Goal: Task Accomplishment & Management: Manage account settings

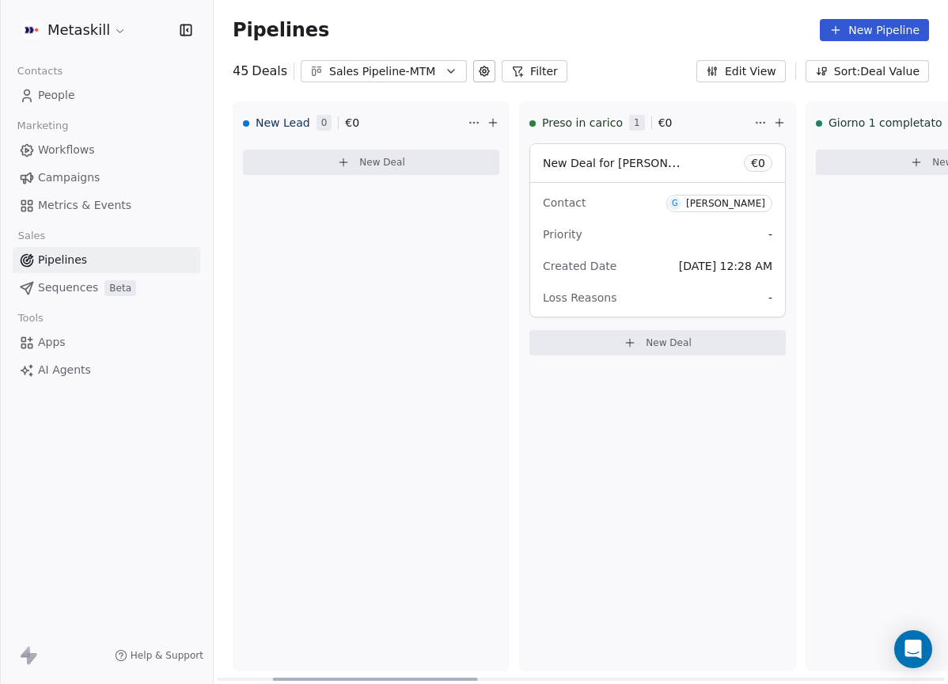
scroll to position [0, 200]
click at [390, 78] on div "Sales Pipeline-MTM" at bounding box center [383, 71] width 109 height 17
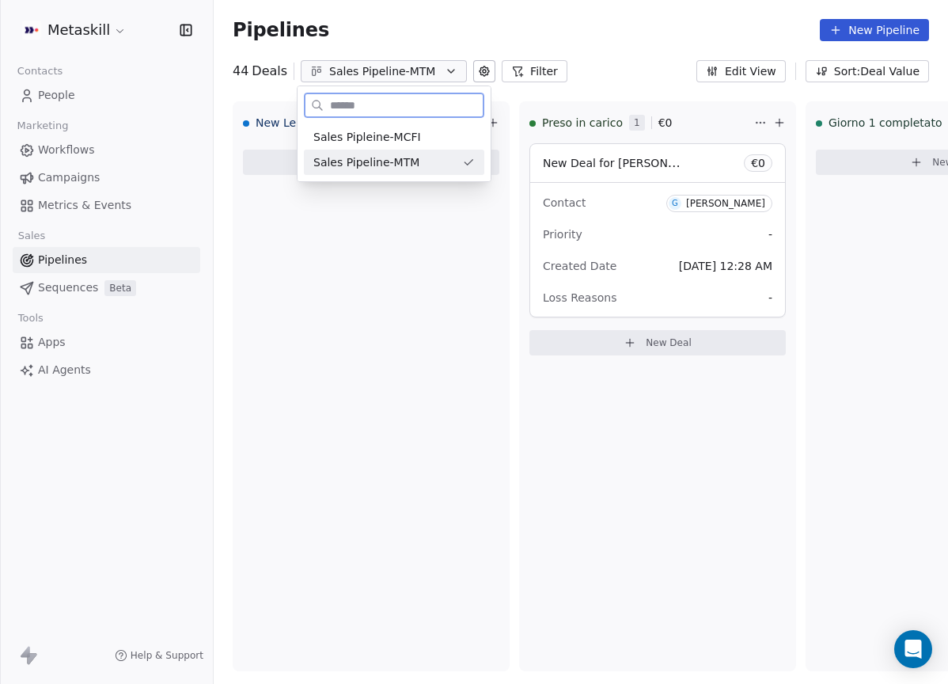
click at [414, 158] on span "Sales Pipeline-MTM" at bounding box center [367, 162] width 106 height 17
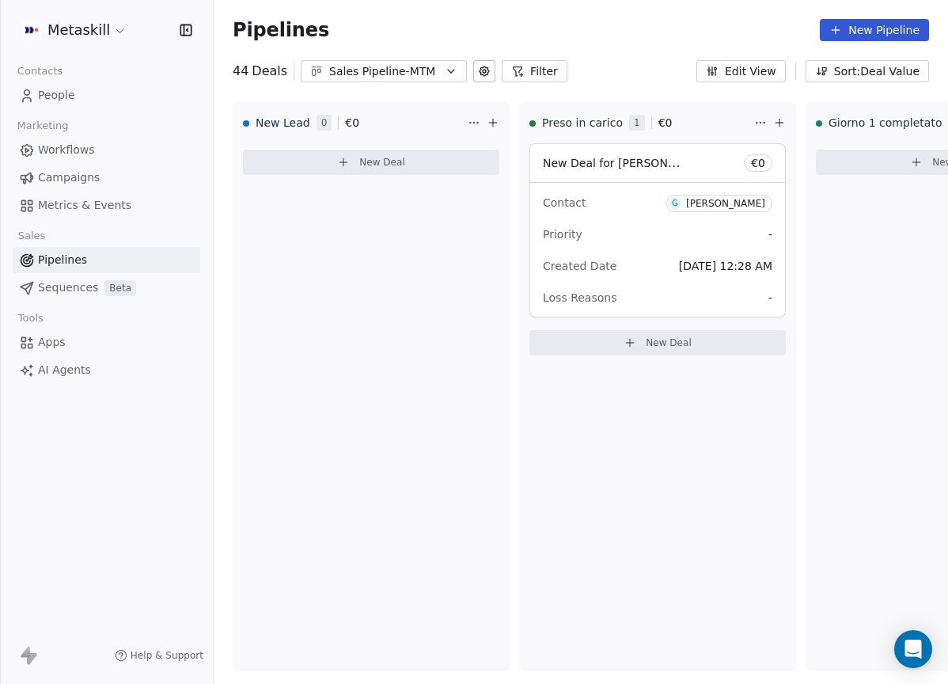
click at [423, 71] on div "Sales Pipeline-MTM" at bounding box center [383, 71] width 109 height 17
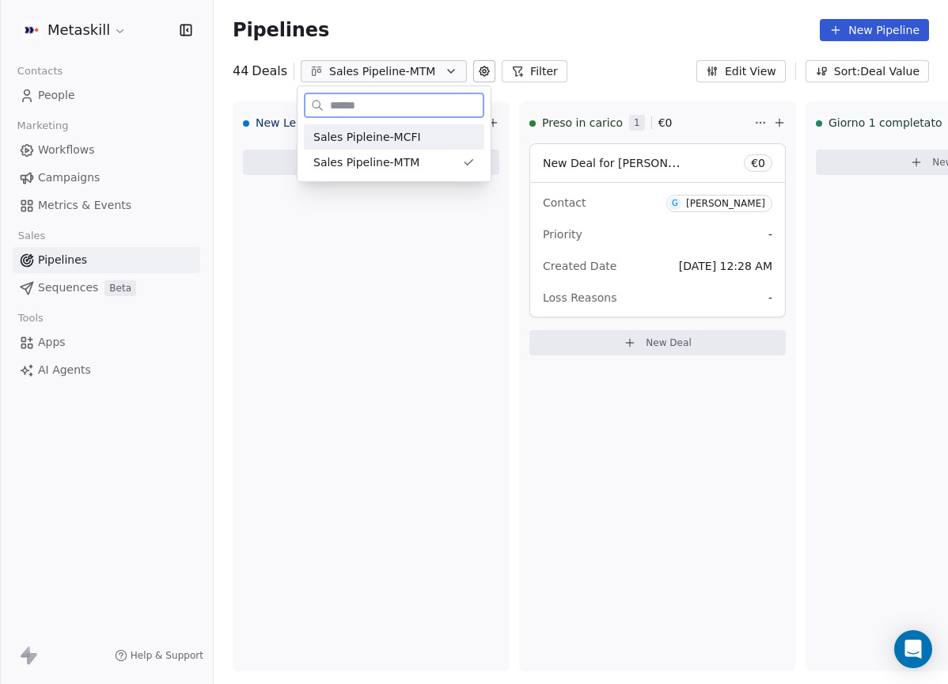
click at [428, 134] on div "Sales Pipleine-MCFI" at bounding box center [395, 137] width 162 height 17
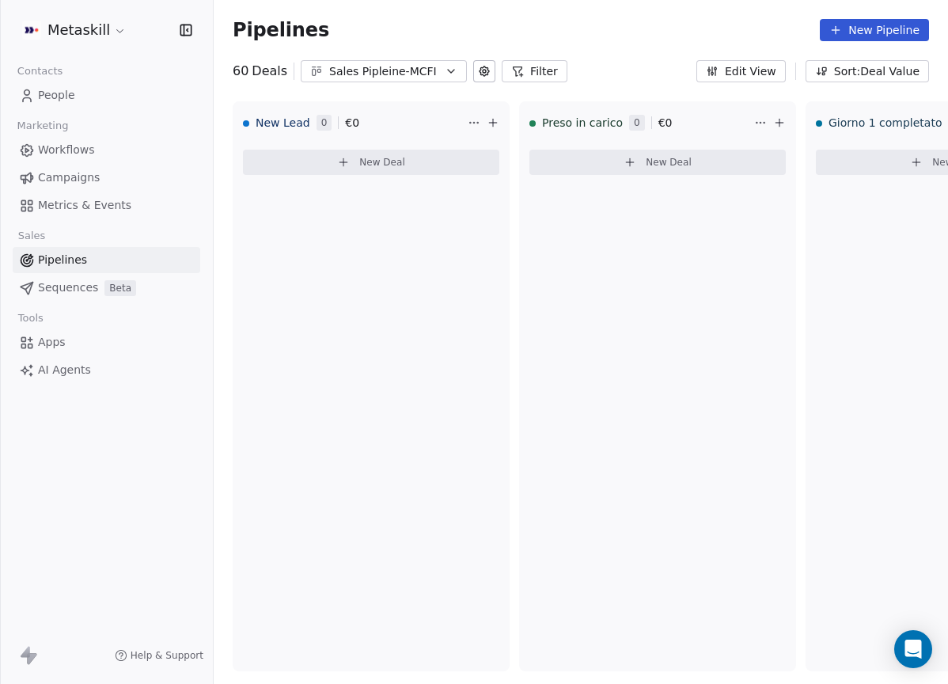
click at [426, 73] on div "Sales Pipleine-MCFI" at bounding box center [383, 71] width 109 height 17
click at [447, 73] on icon "button" at bounding box center [451, 71] width 13 height 13
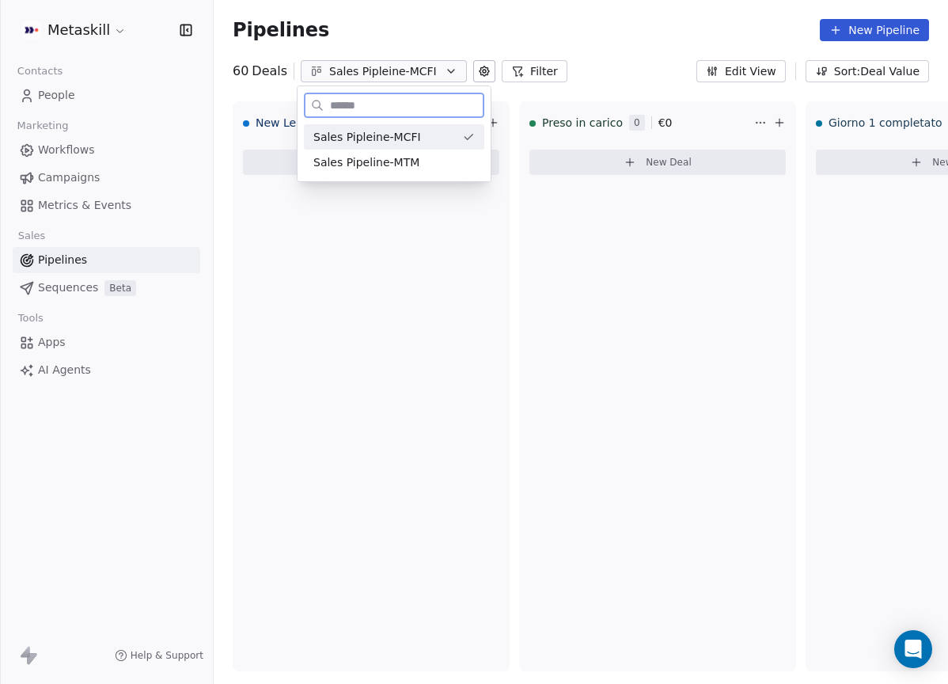
click at [439, 156] on div "Sales Pipeline-MTM" at bounding box center [395, 162] width 162 height 17
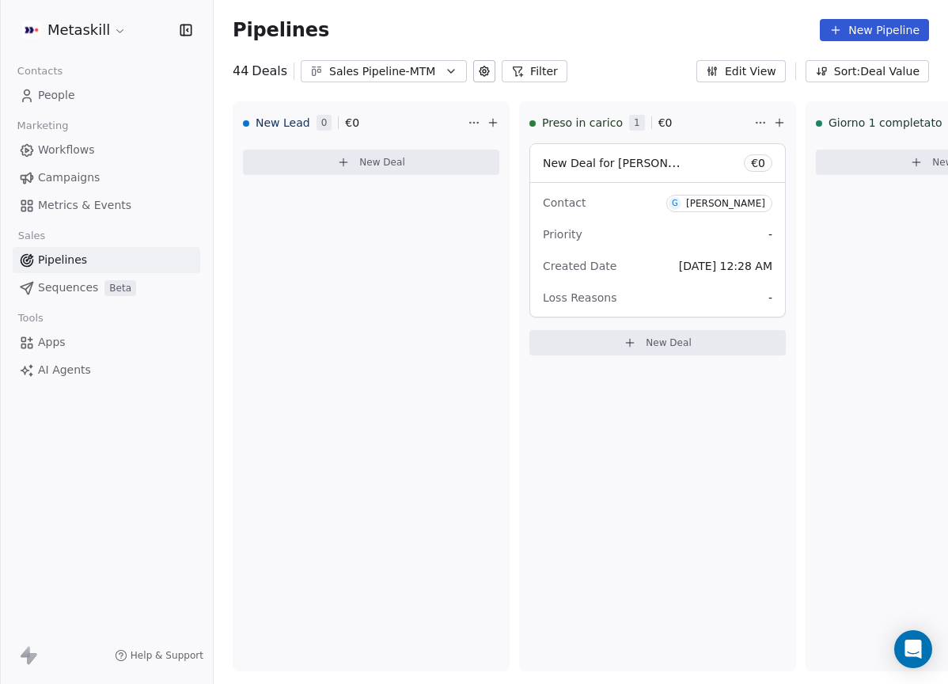
click at [427, 77] on div "Sales Pipeline-MTM" at bounding box center [383, 71] width 109 height 17
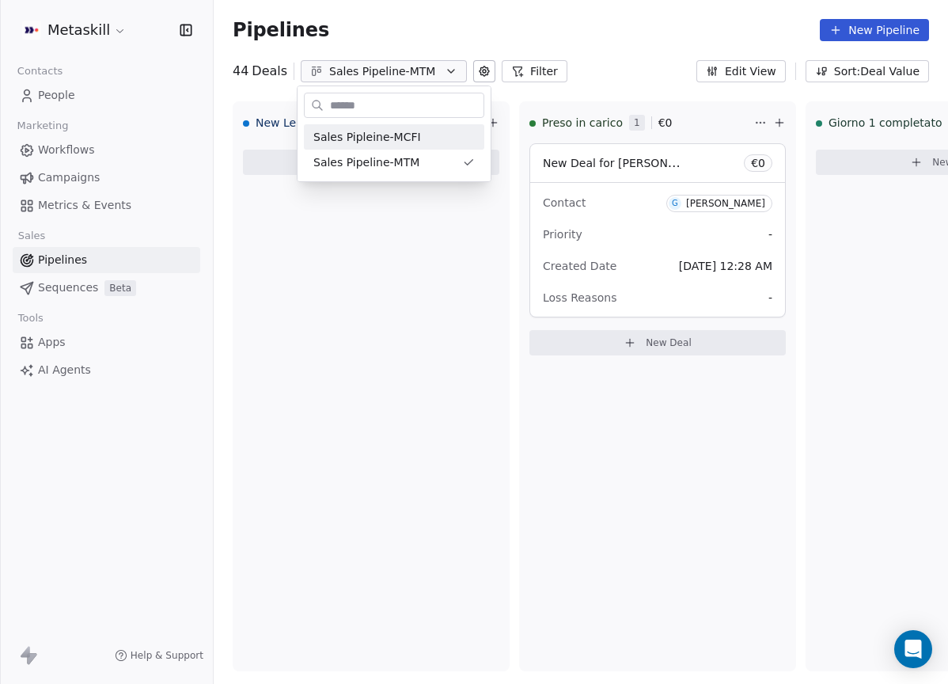
click at [509, 21] on html "Metaskill Contacts People Marketing Workflows Campaigns Metrics & Events Sales …" at bounding box center [474, 342] width 948 height 684
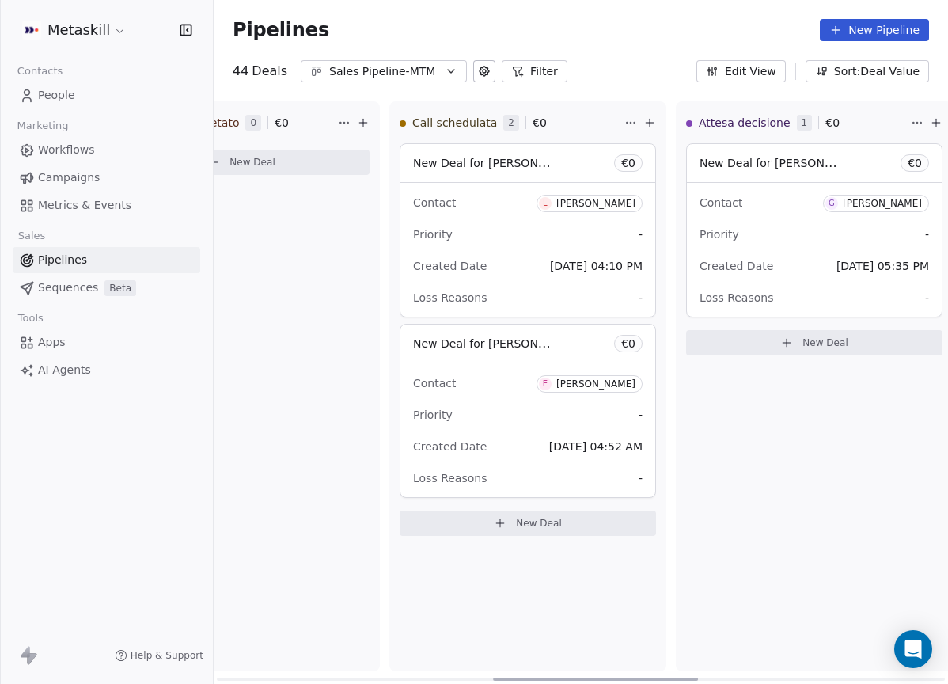
scroll to position [0, 990]
drag, startPoint x: 429, startPoint y: 676, endPoint x: 687, endPoint y: 668, distance: 258.2
click at [687, 678] on div at bounding box center [595, 679] width 205 height 3
click at [607, 395] on div "Contact E [PERSON_NAME]" at bounding box center [527, 383] width 230 height 26
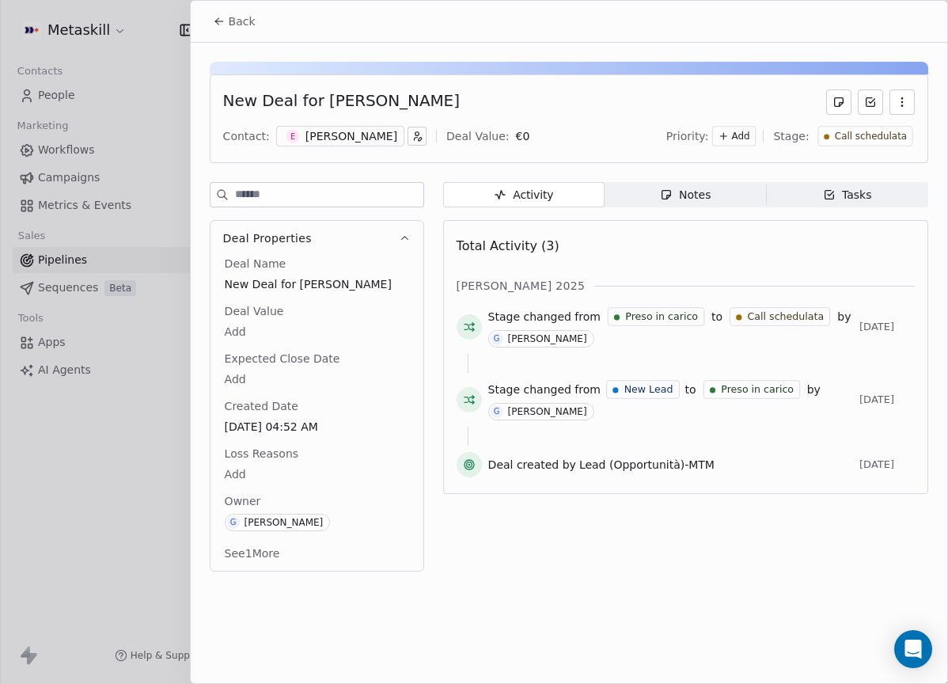
click at [355, 128] on div "[PERSON_NAME]" at bounding box center [352, 136] width 92 height 16
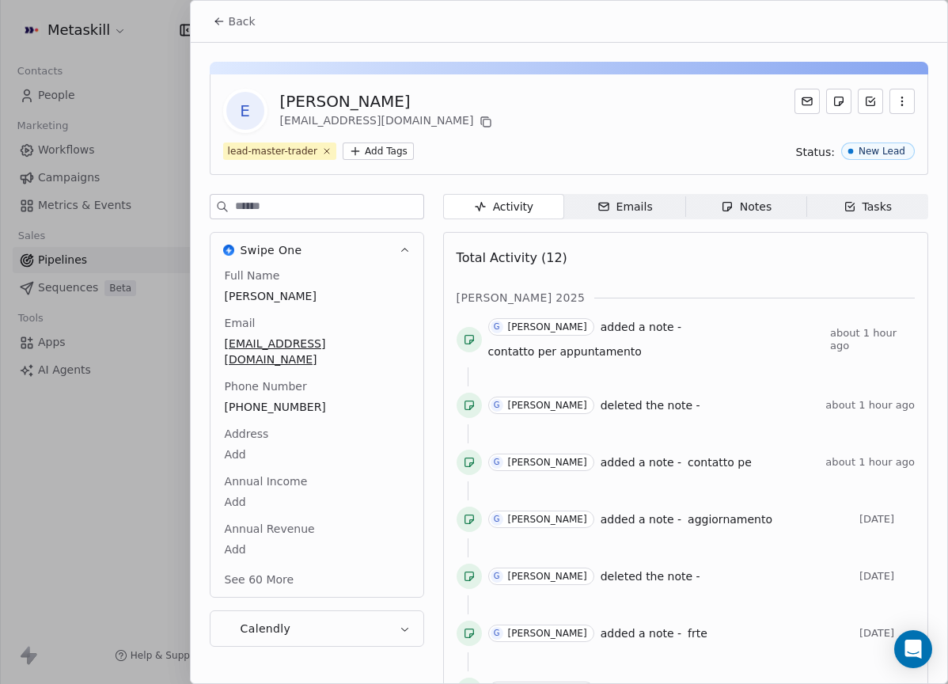
drag, startPoint x: 824, startPoint y: 196, endPoint x: 805, endPoint y: 200, distance: 19.4
click at [824, 196] on span "Tasks Tasks" at bounding box center [868, 206] width 121 height 25
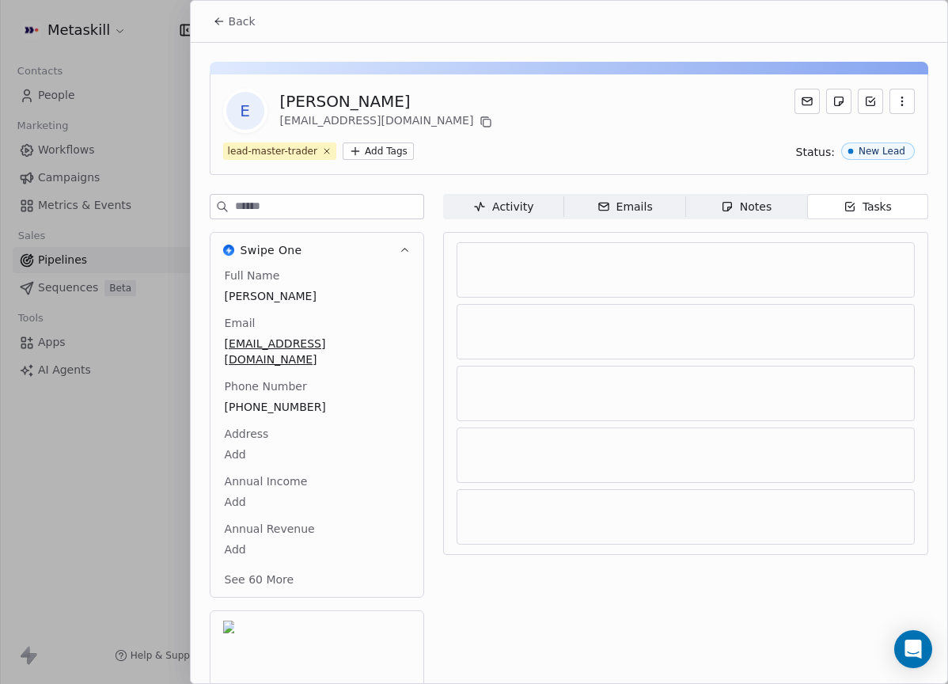
click at [756, 199] on div "Notes" at bounding box center [746, 207] width 51 height 17
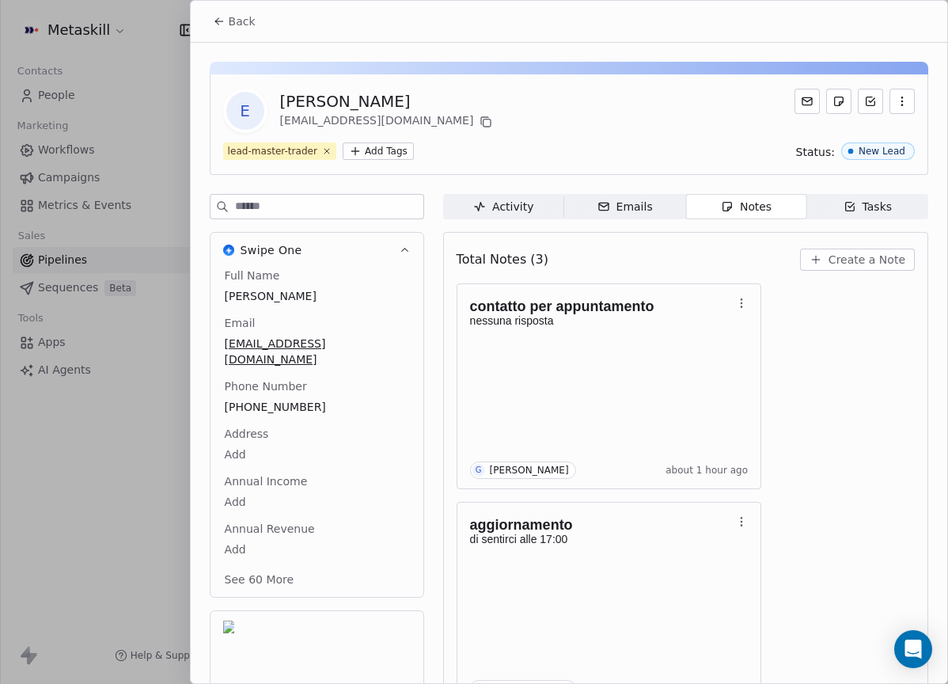
click at [226, 23] on button "Back" at bounding box center [234, 21] width 62 height 29
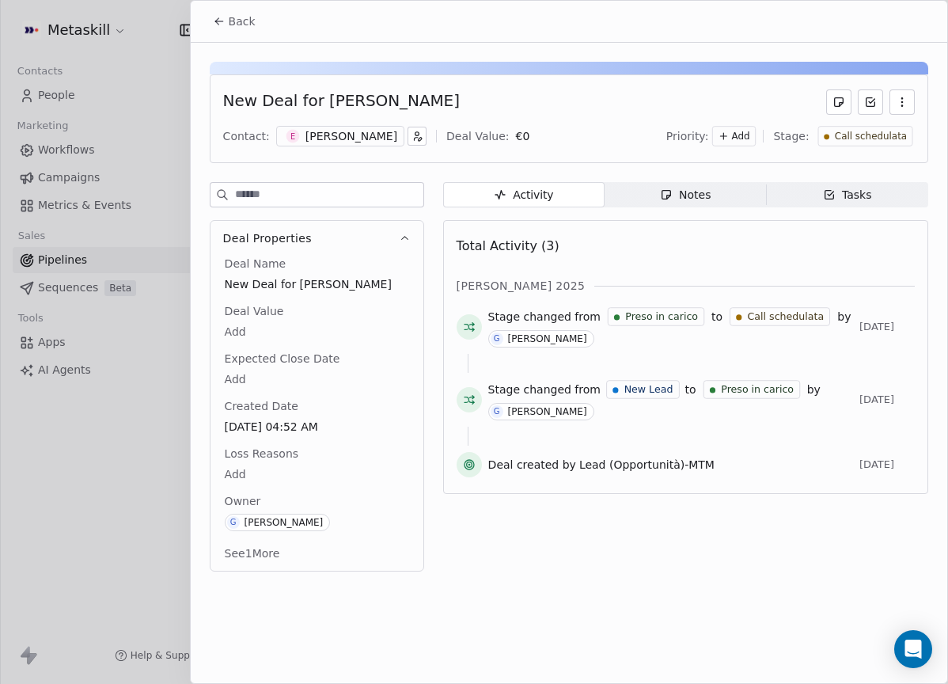
click at [235, 27] on span "Back" at bounding box center [242, 21] width 27 height 16
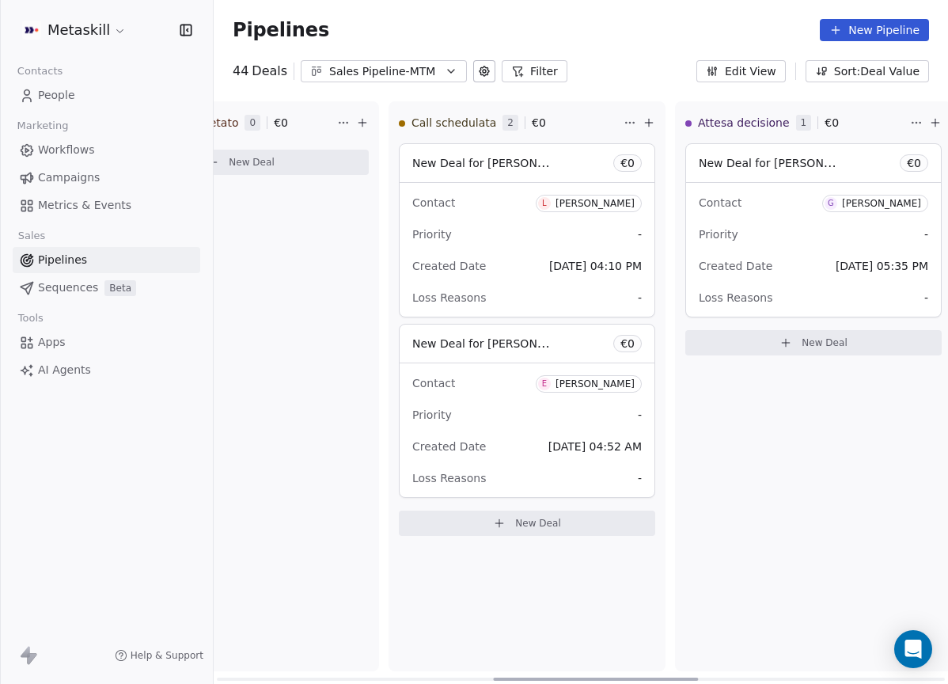
click at [580, 203] on div "Luca Lopriore" at bounding box center [595, 203] width 79 height 11
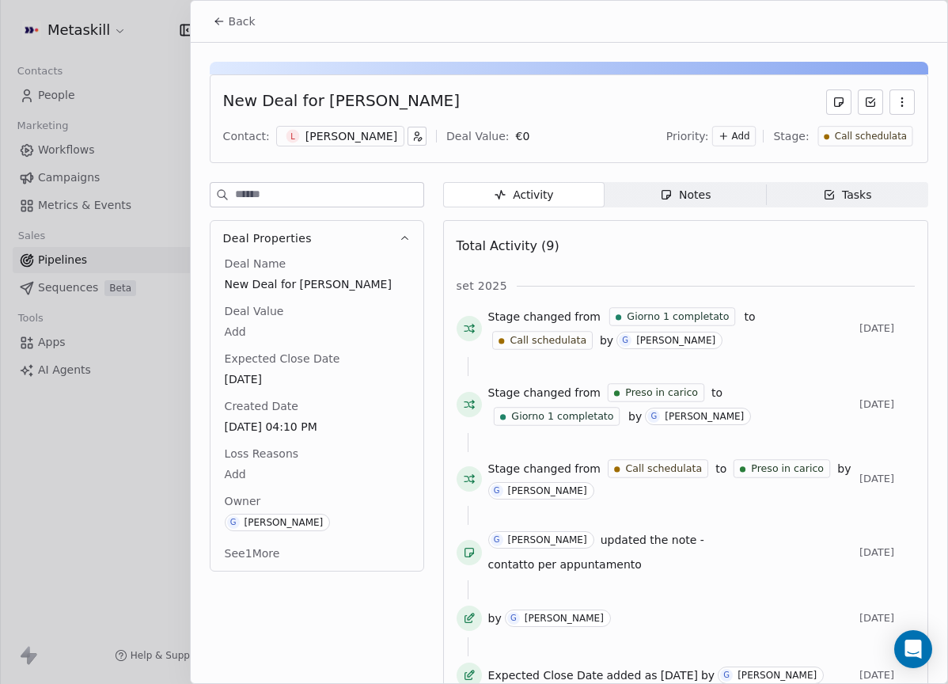
click at [899, 96] on button "button" at bounding box center [902, 101] width 25 height 25
click at [870, 135] on div "Delete" at bounding box center [844, 136] width 106 height 25
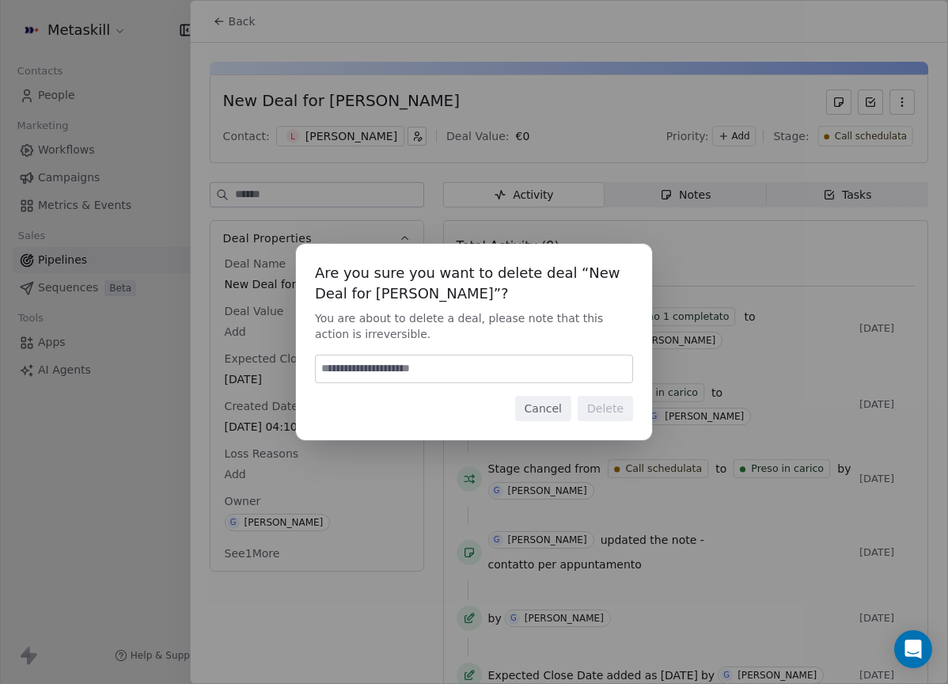
click at [549, 410] on button "Cancel" at bounding box center [543, 408] width 56 height 25
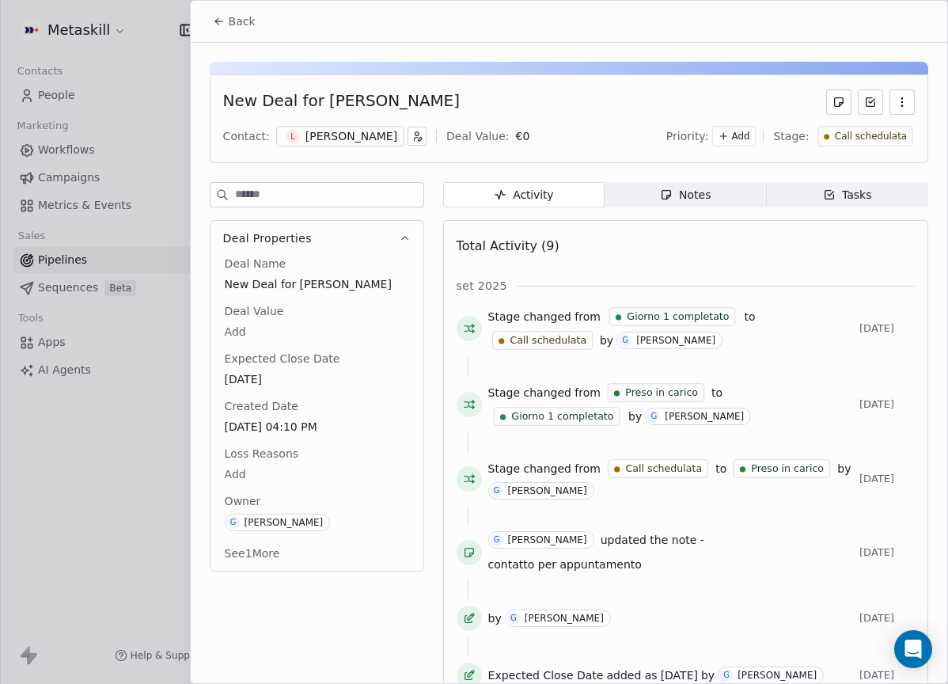
click at [682, 198] on div "Notes" at bounding box center [685, 195] width 51 height 17
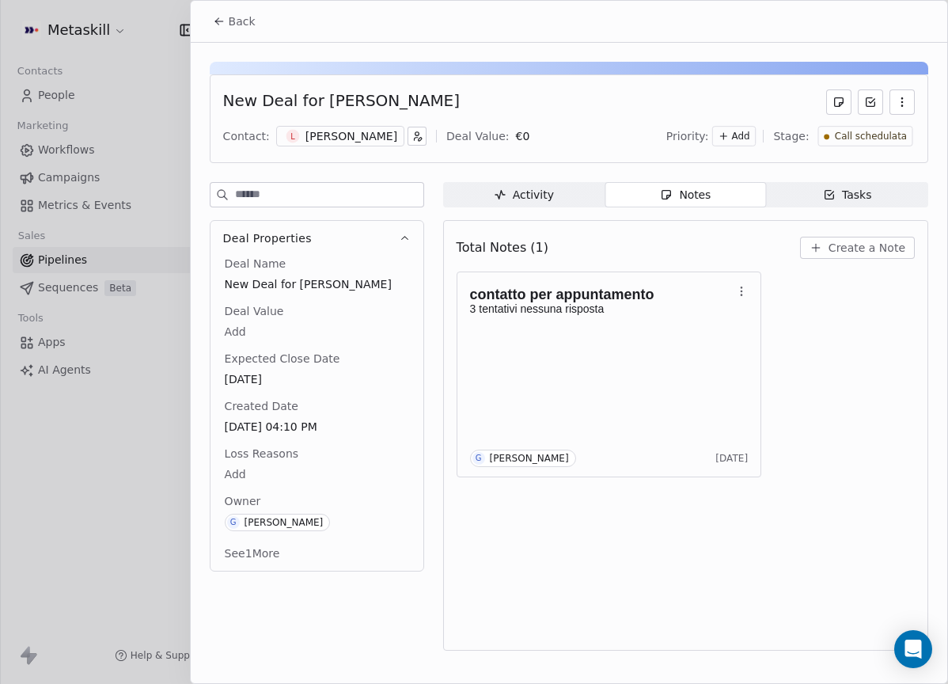
click at [541, 203] on div "Activity" at bounding box center [524, 195] width 60 height 17
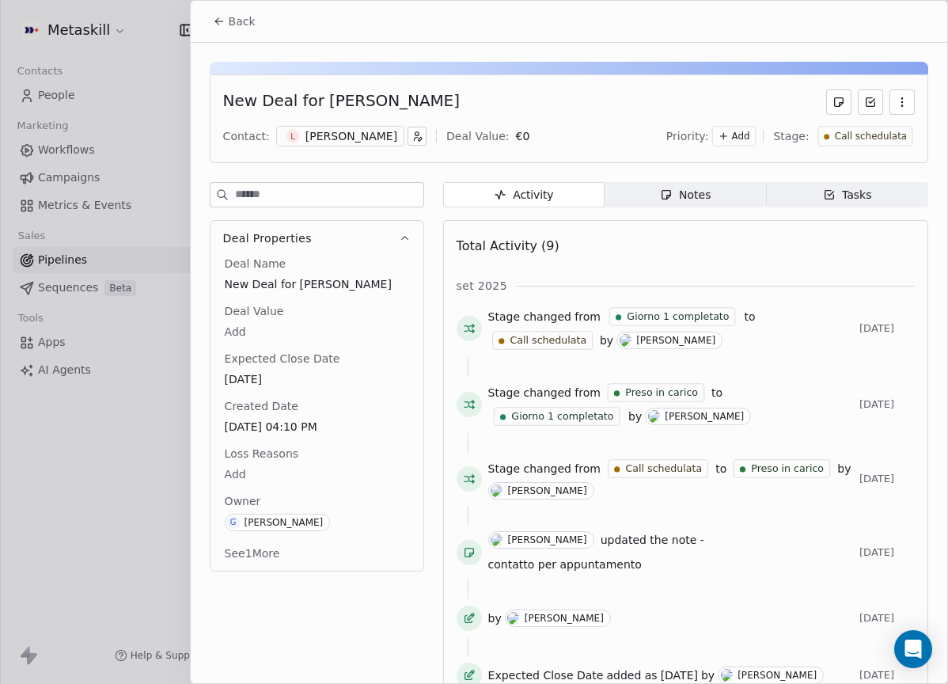
click at [866, 132] on span "Call schedulata" at bounding box center [870, 136] width 72 height 13
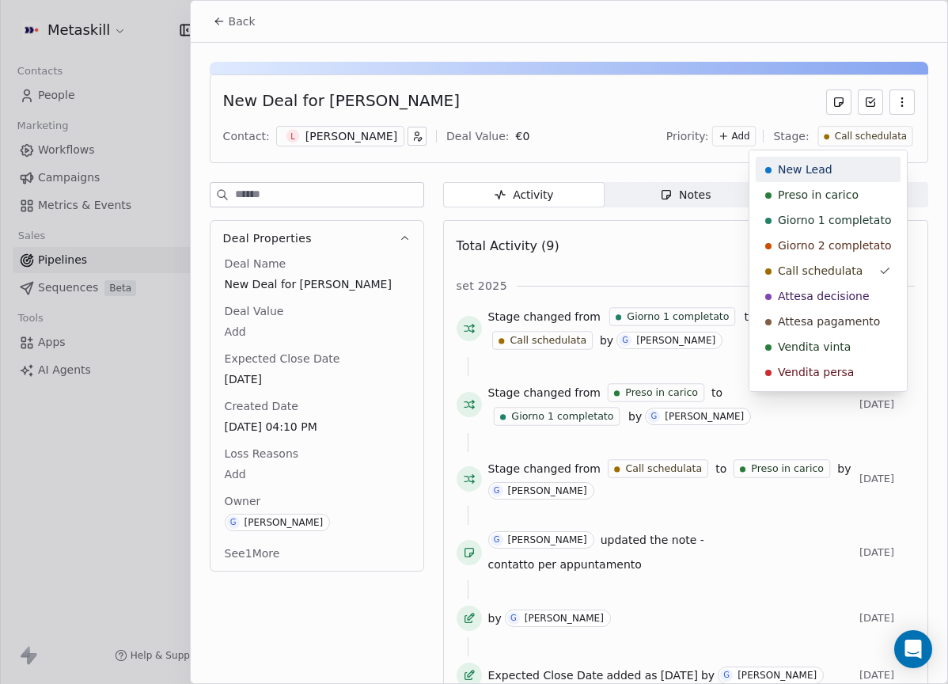
click at [591, 114] on html "Metaskill Contacts People Marketing Workflows Campaigns Metrics & Events Sales …" at bounding box center [474, 342] width 948 height 684
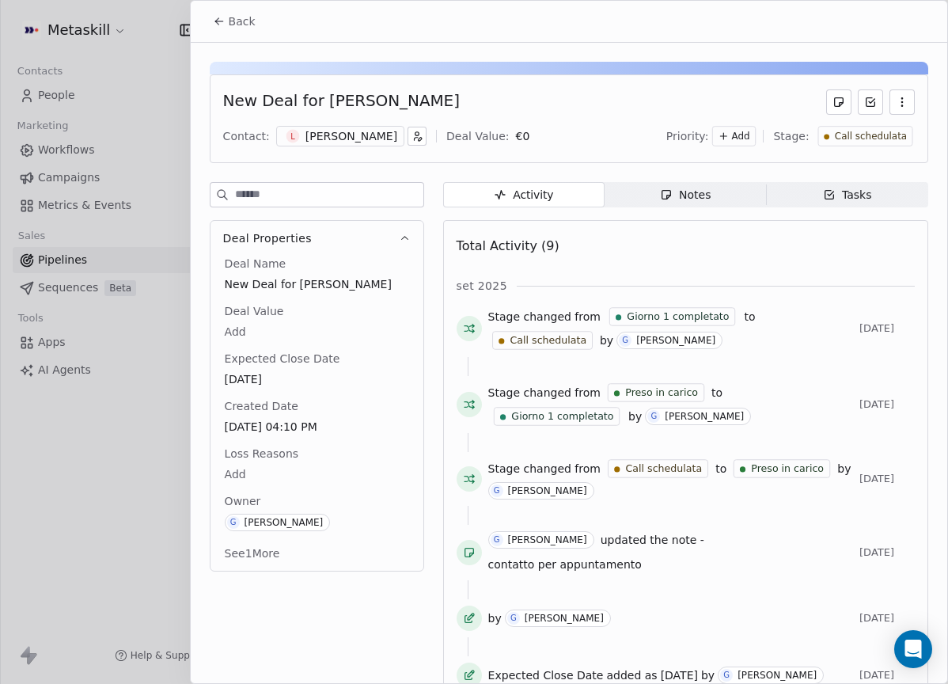
click at [897, 100] on button "button" at bounding box center [902, 101] width 25 height 25
click at [848, 137] on div "Delete" at bounding box center [844, 136] width 106 height 25
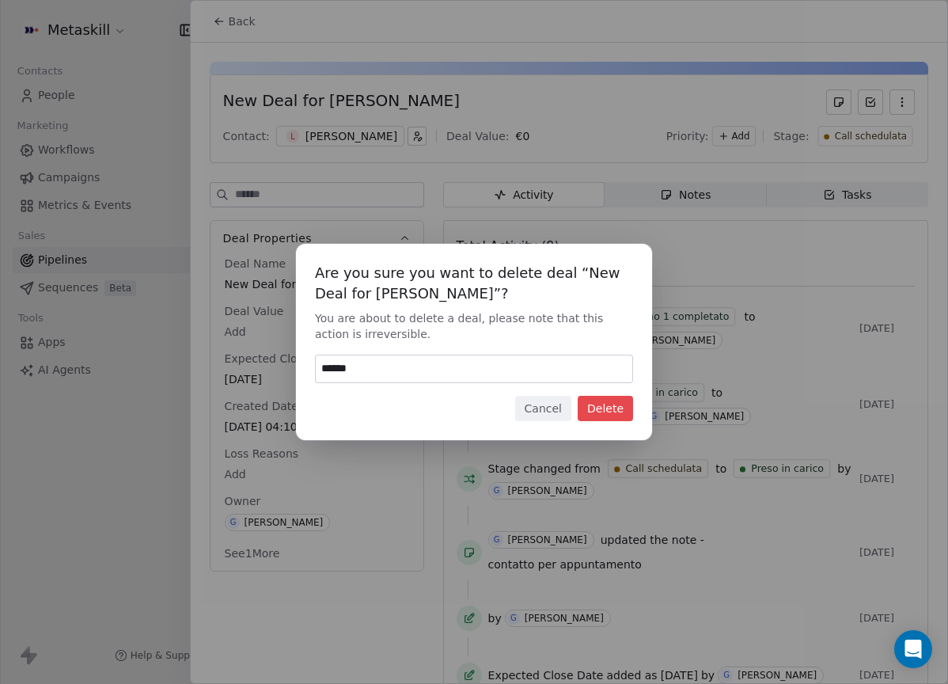
type input "******"
click at [587, 412] on button "Delete" at bounding box center [605, 408] width 55 height 25
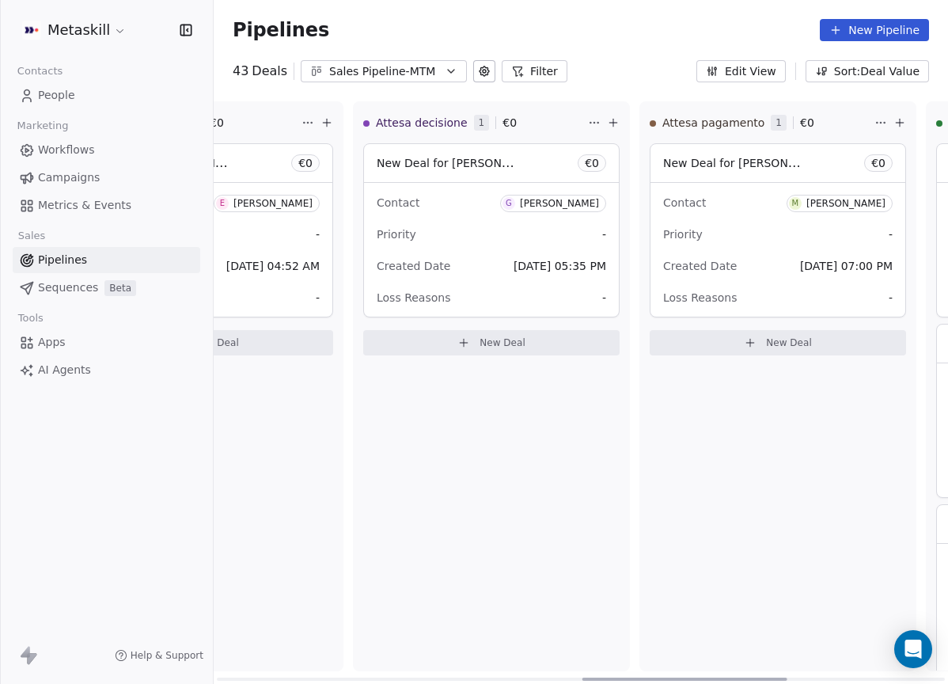
scroll to position [0, 1309]
drag, startPoint x: 580, startPoint y: 681, endPoint x: 665, endPoint y: 648, distance: 91.5
click at [665, 678] on div at bounding box center [685, 679] width 205 height 3
click at [621, 464] on div "Attesa decisione 1 € 0 New Deal for Gabriele Moda € 0 Contact G Gabriele Moda P…" at bounding box center [495, 386] width 277 height 570
click at [623, 673] on div "New Lead 0 € 0 New Deal Preso in carico 1 € 0 New Deal for Giovanni € 0 Contact…" at bounding box center [581, 392] width 735 height 583
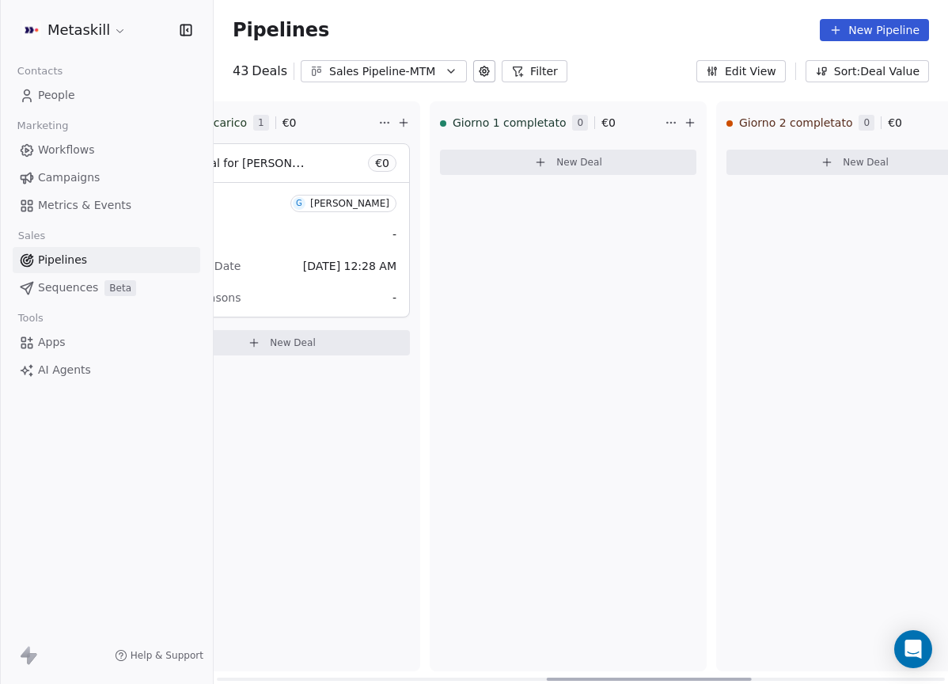
scroll to position [0, 0]
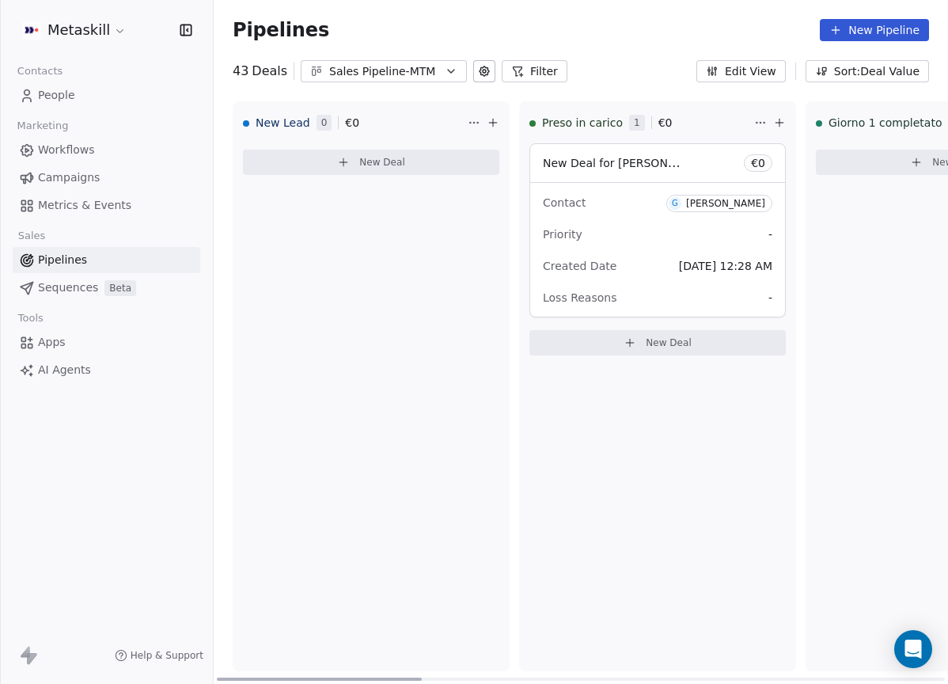
drag, startPoint x: 614, startPoint y: 677, endPoint x: 209, endPoint y: 545, distance: 425.6
click at [217, 678] on div at bounding box center [319, 679] width 205 height 3
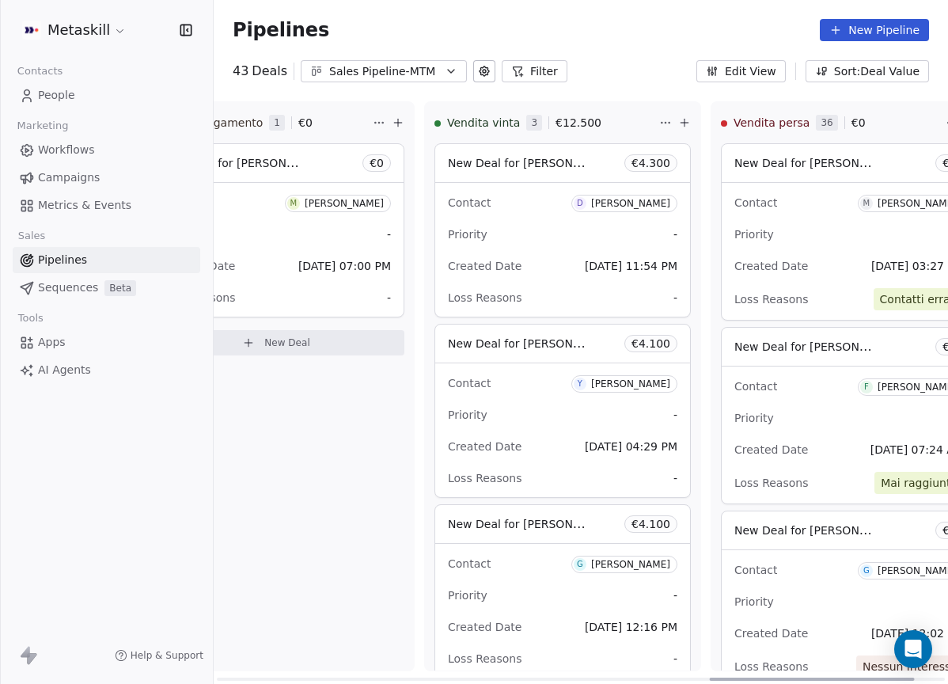
scroll to position [0, 1873]
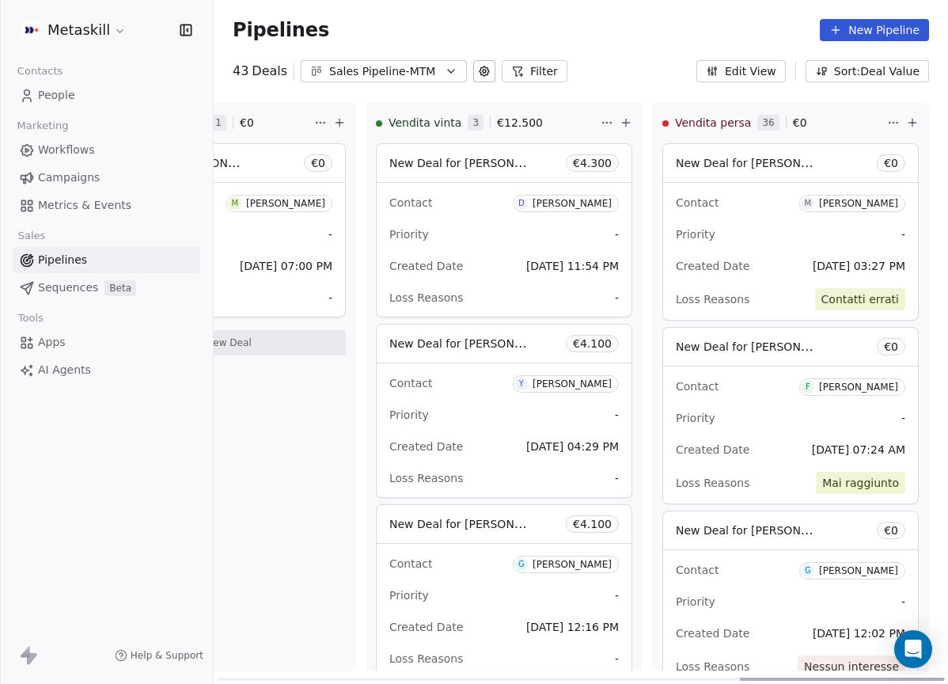
drag, startPoint x: 405, startPoint y: 675, endPoint x: 1009, endPoint y: 626, distance: 606.1
click at [945, 678] on div at bounding box center [842, 679] width 205 height 3
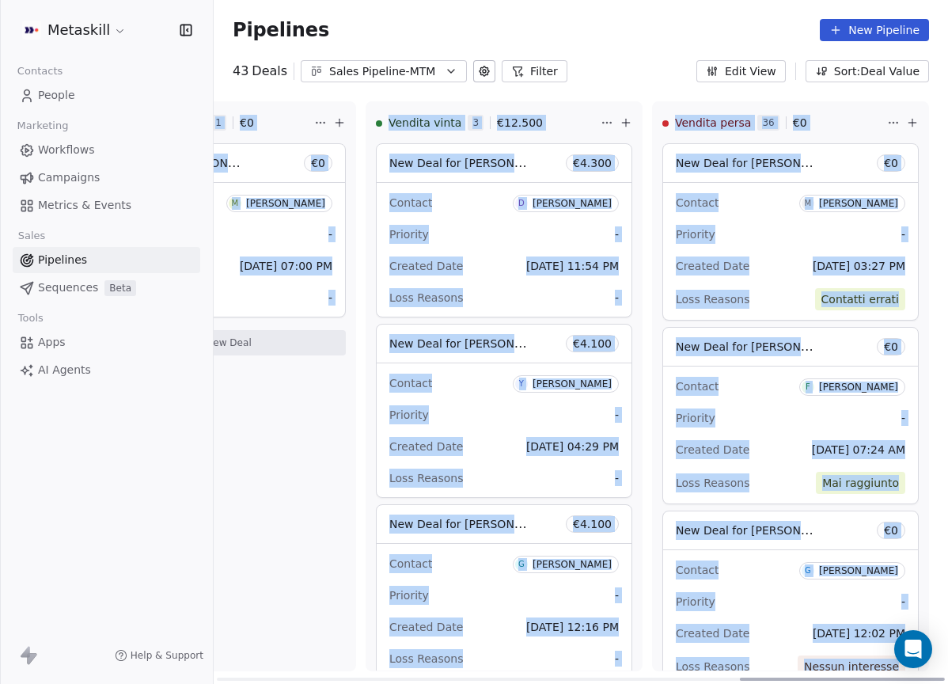
click at [851, 115] on div "Vendita persa 36 € 0" at bounding box center [774, 122] width 222 height 41
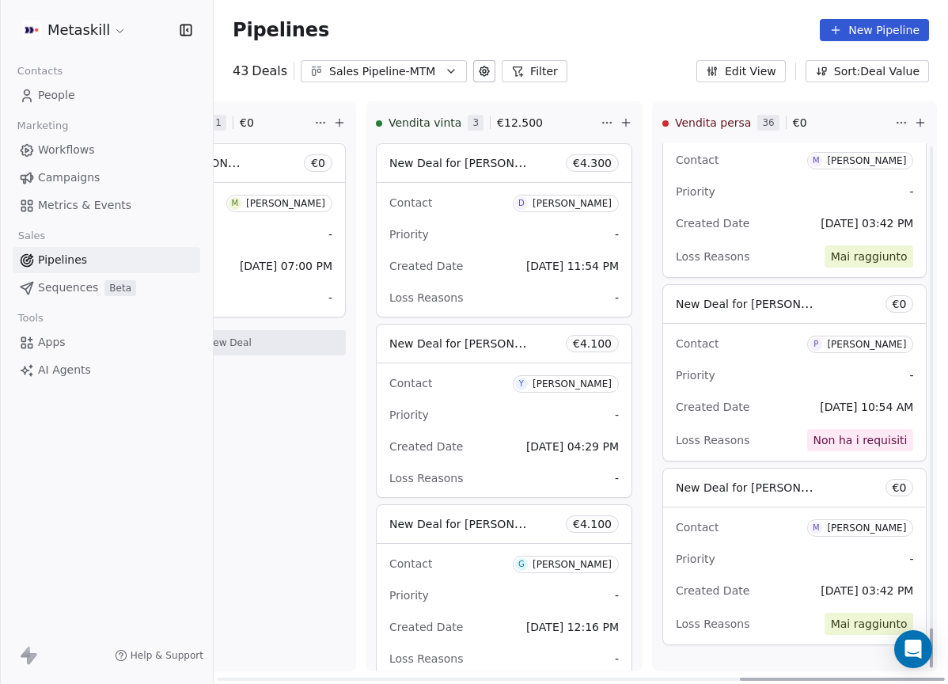
scroll to position [6497, 0]
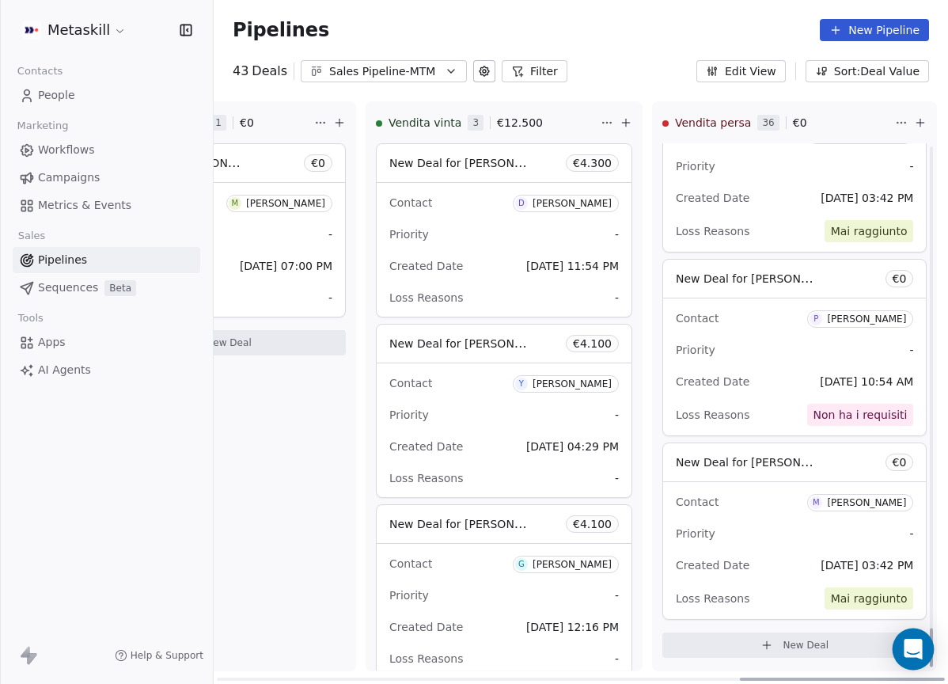
drag, startPoint x: 925, startPoint y: 183, endPoint x: 913, endPoint y: 663, distance: 479.9
click at [930, 667] on div at bounding box center [931, 648] width 3 height 39
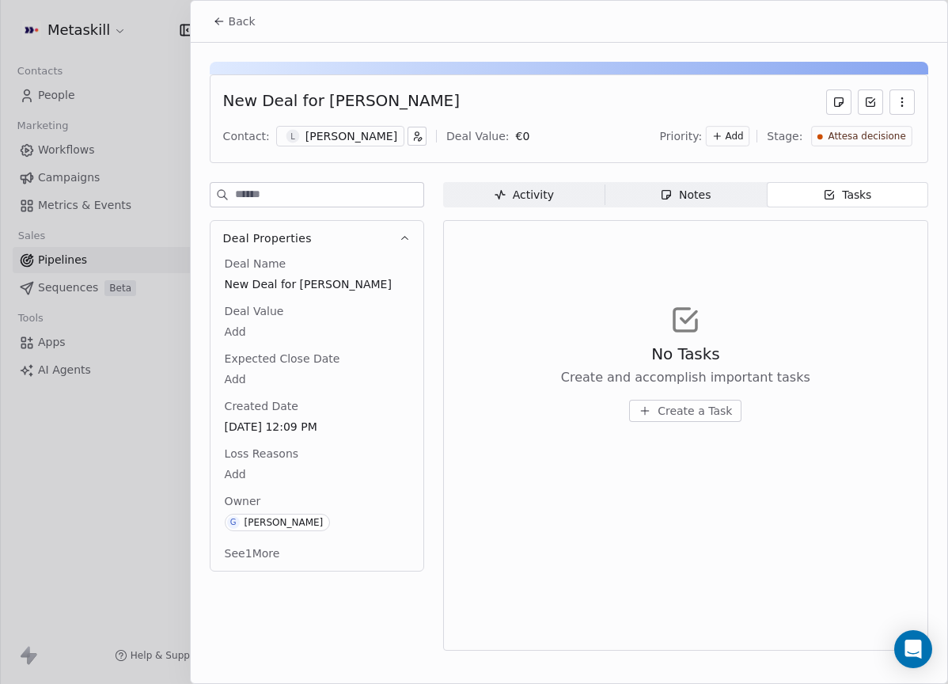
click at [523, 195] on div "Activity" at bounding box center [524, 195] width 60 height 17
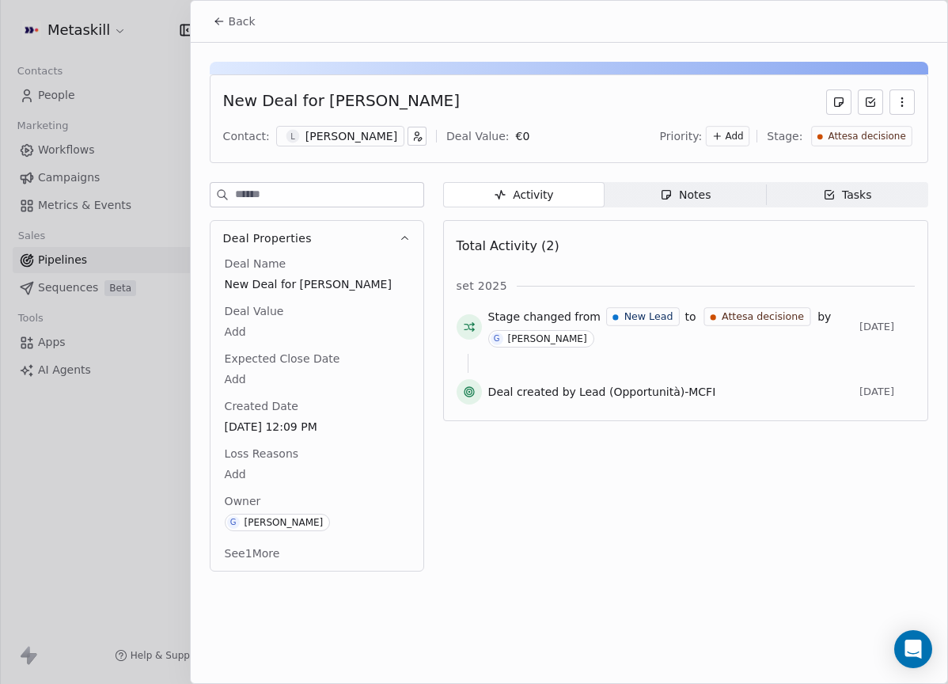
click at [705, 213] on div "Activity Activity Notes Notes Tasks Tasks Total Activity (2) set 2025 Stage cha…" at bounding box center [685, 381] width 485 height 399
click at [708, 201] on div "Notes" at bounding box center [685, 195] width 51 height 17
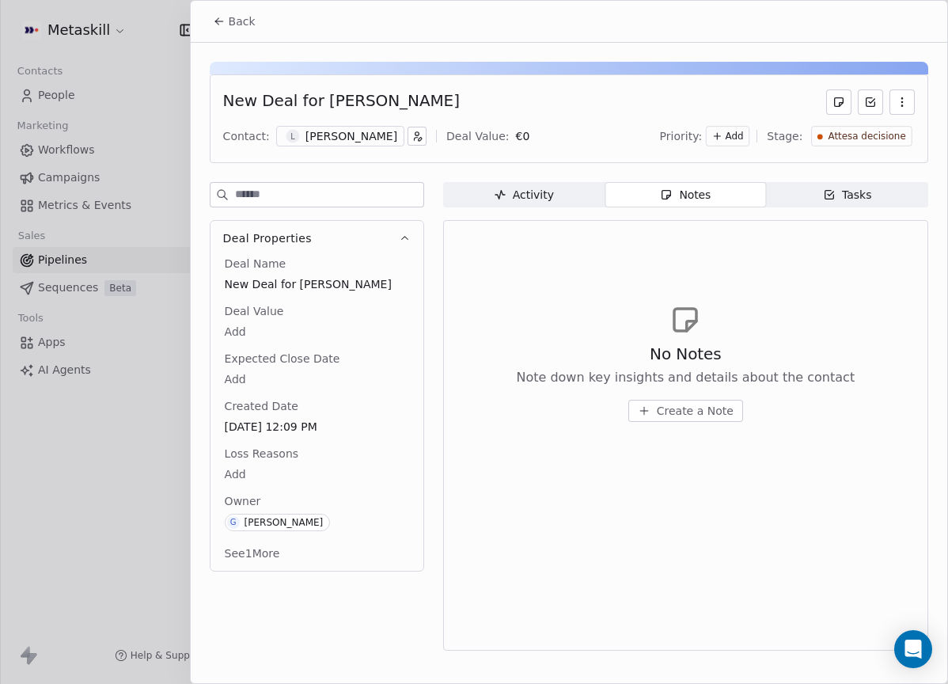
click at [369, 135] on div "[PERSON_NAME]" at bounding box center [352, 136] width 92 height 16
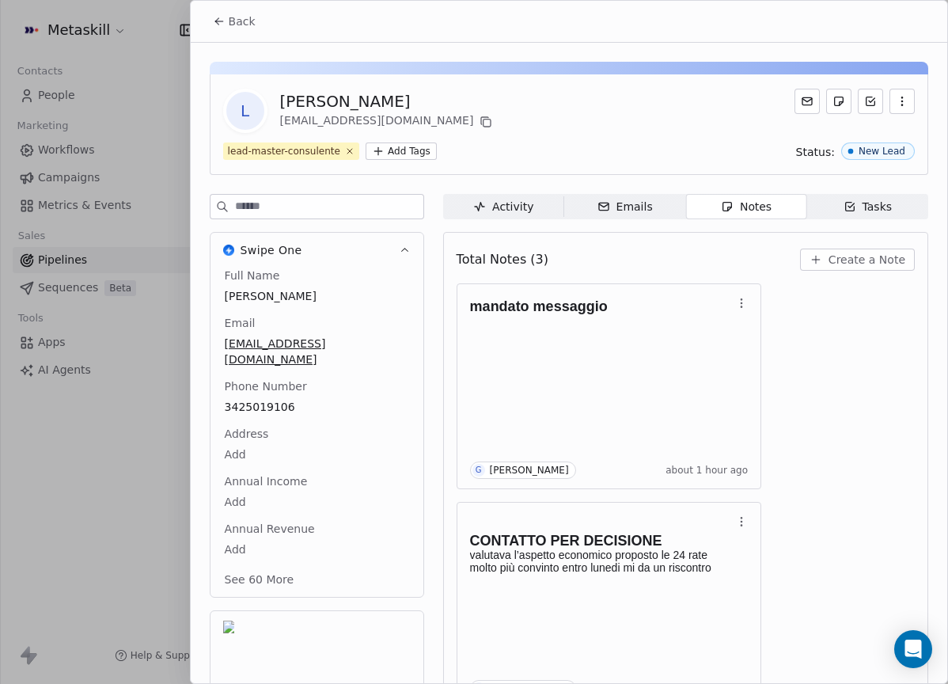
scroll to position [50, 0]
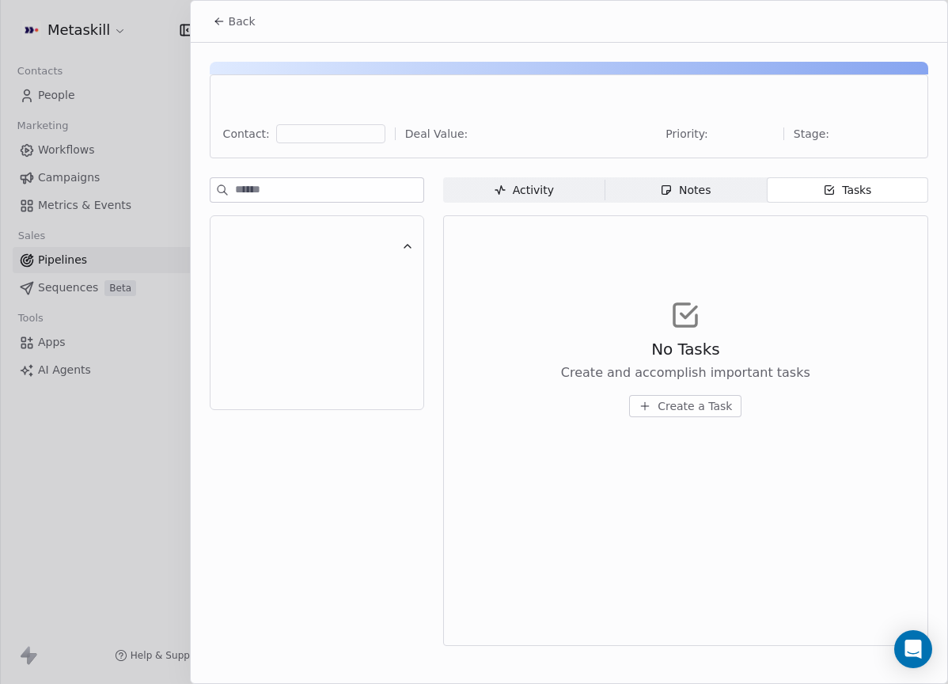
click at [708, 194] on div "Notes" at bounding box center [685, 190] width 51 height 17
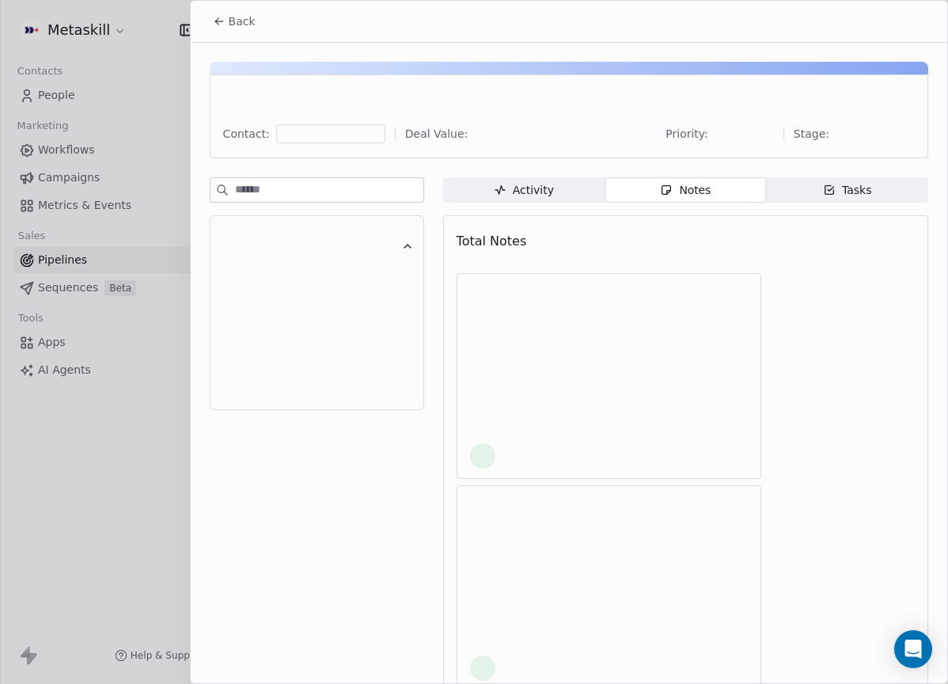
click at [542, 178] on span "Activity Activity" at bounding box center [524, 189] width 162 height 25
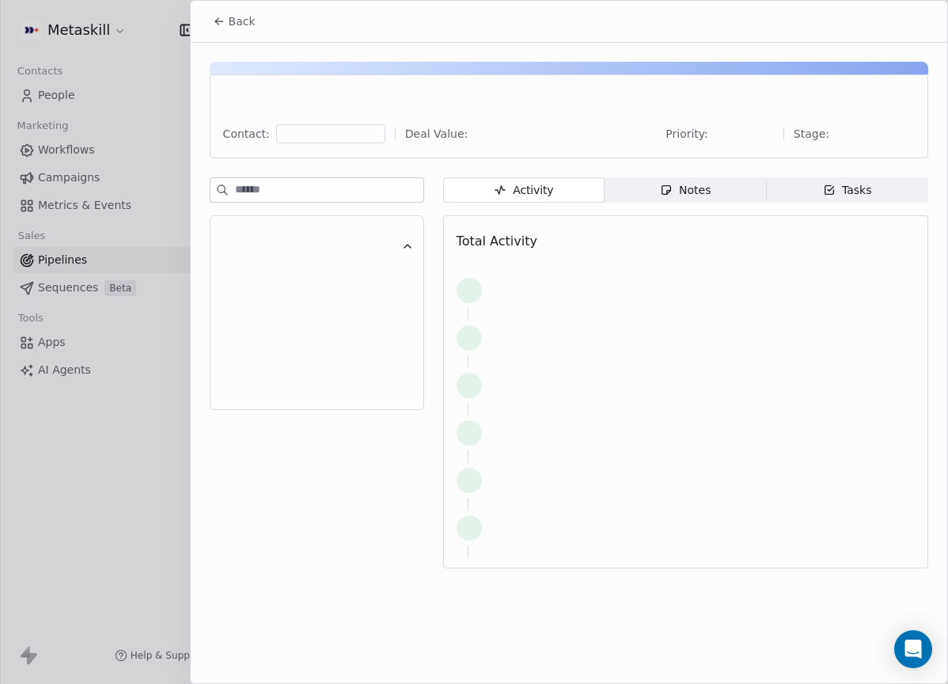
click at [546, 188] on div "Activity" at bounding box center [524, 190] width 60 height 17
click at [257, 23] on button "Back" at bounding box center [234, 21] width 62 height 29
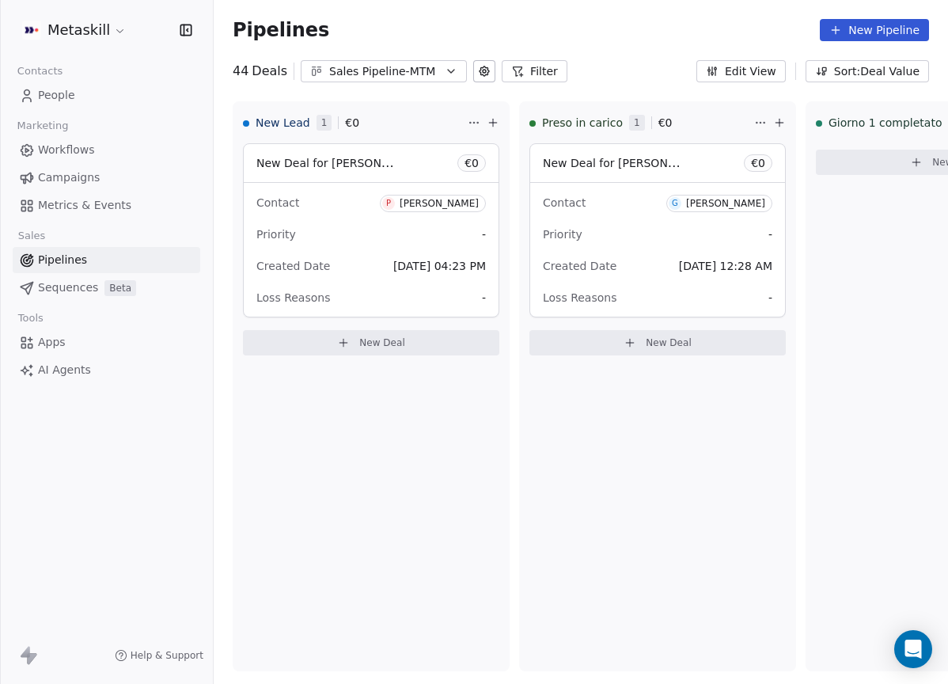
drag, startPoint x: 432, startPoint y: 76, endPoint x: 421, endPoint y: 79, distance: 11.5
click at [432, 76] on div "Sales Pipeline-MTM" at bounding box center [383, 71] width 109 height 17
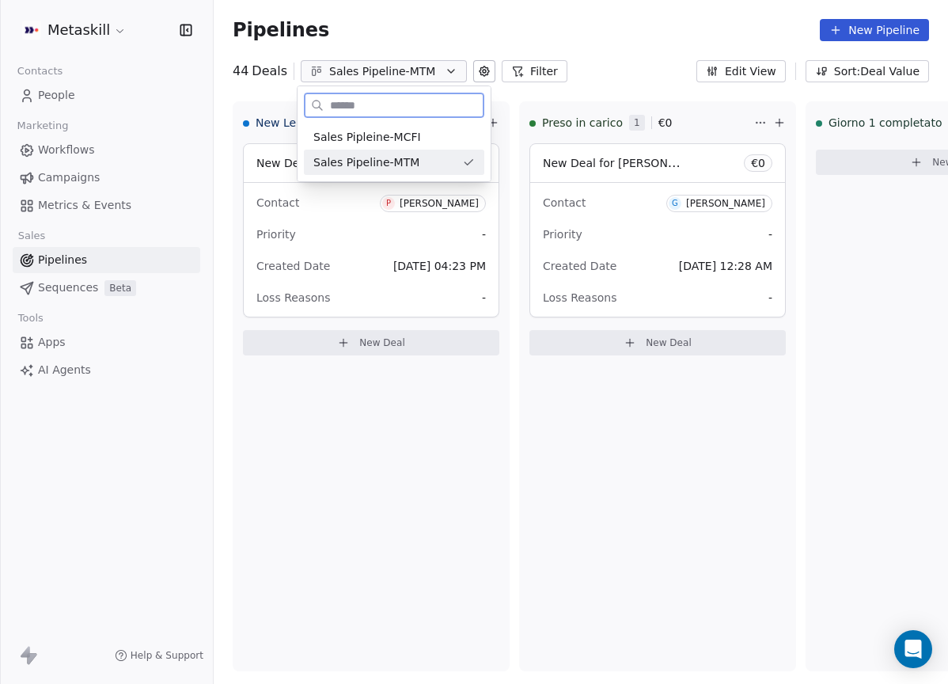
click at [428, 139] on div "Sales Pipleine-MCFI" at bounding box center [395, 137] width 162 height 17
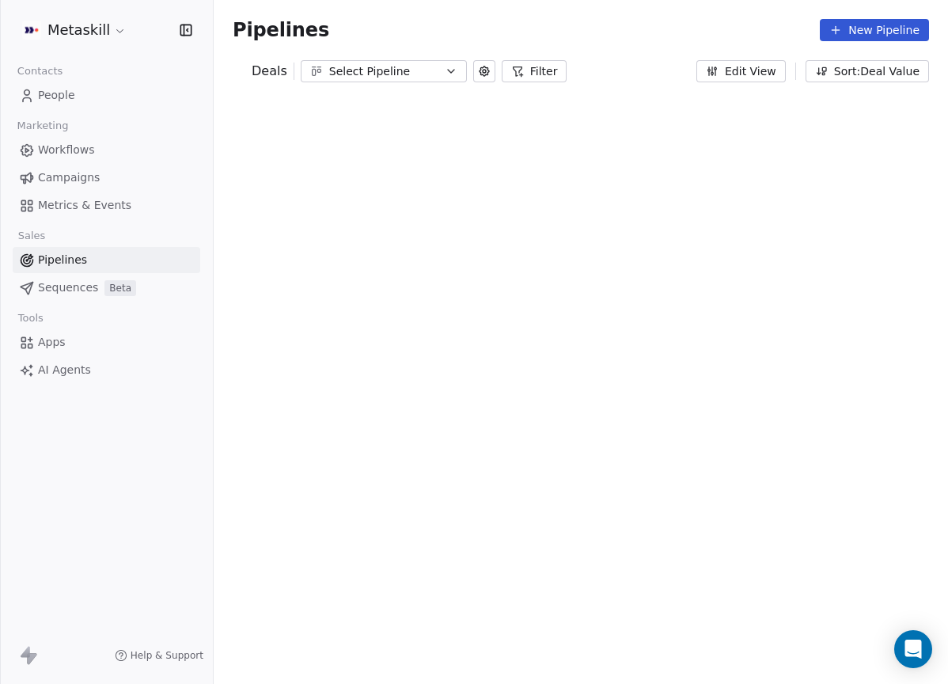
drag, startPoint x: 418, startPoint y: 67, endPoint x: 419, endPoint y: 77, distance: 9.5
click at [419, 67] on div "Select Pipeline" at bounding box center [383, 71] width 109 height 17
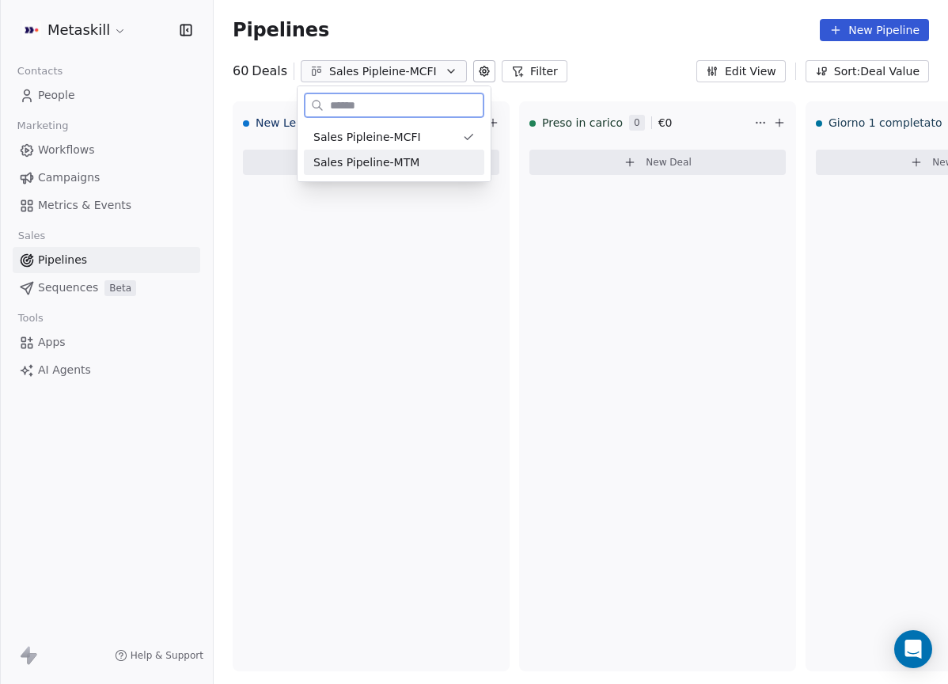
click at [424, 157] on div "Sales Pipeline-MTM" at bounding box center [395, 162] width 162 height 17
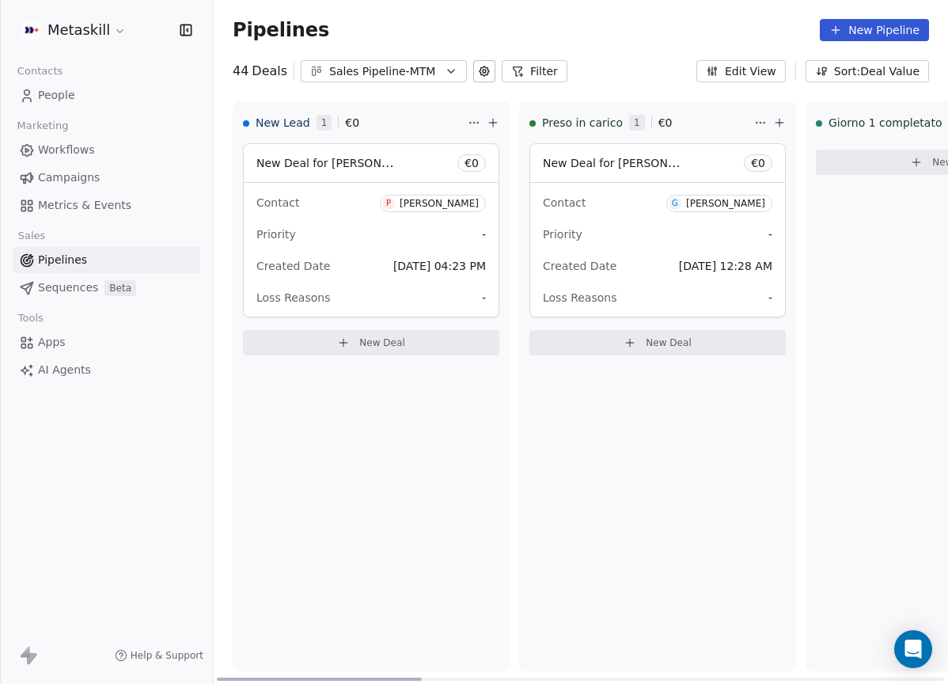
click at [412, 200] on div "[PERSON_NAME]" at bounding box center [439, 203] width 79 height 11
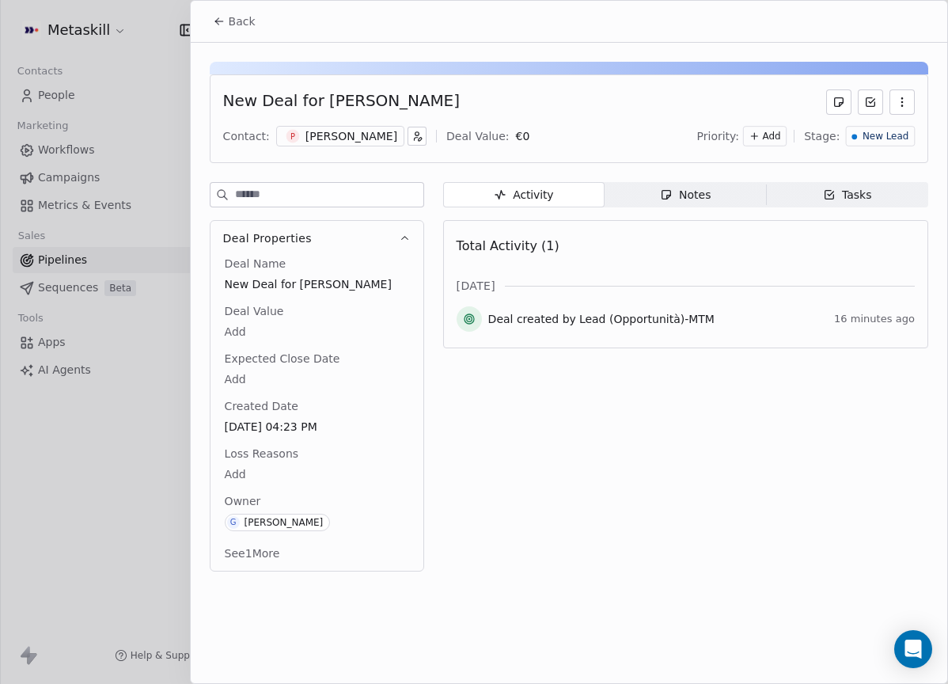
click at [373, 137] on div "[PERSON_NAME]" at bounding box center [352, 136] width 92 height 16
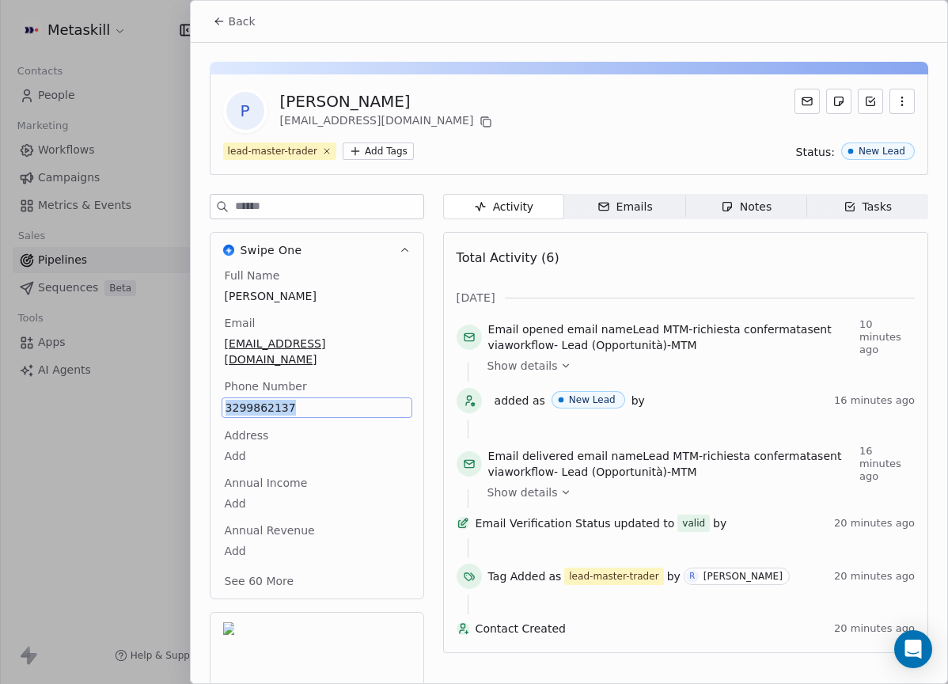
click at [226, 25] on button "Back" at bounding box center [234, 21] width 62 height 29
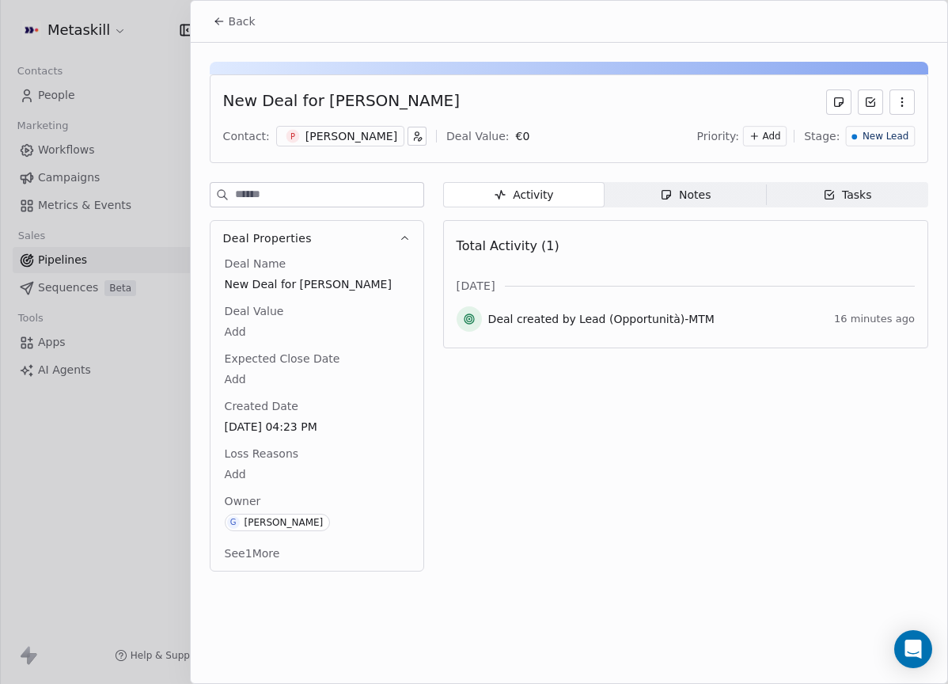
drag, startPoint x: 373, startPoint y: 154, endPoint x: 379, endPoint y: 146, distance: 10.1
click at [373, 154] on div "New Deal for [PERSON_NAME] Contact: P [PERSON_NAME] Deal Value: € 0 Priority: A…" at bounding box center [569, 118] width 719 height 89
click at [379, 144] on div "P [PERSON_NAME]" at bounding box center [340, 136] width 128 height 21
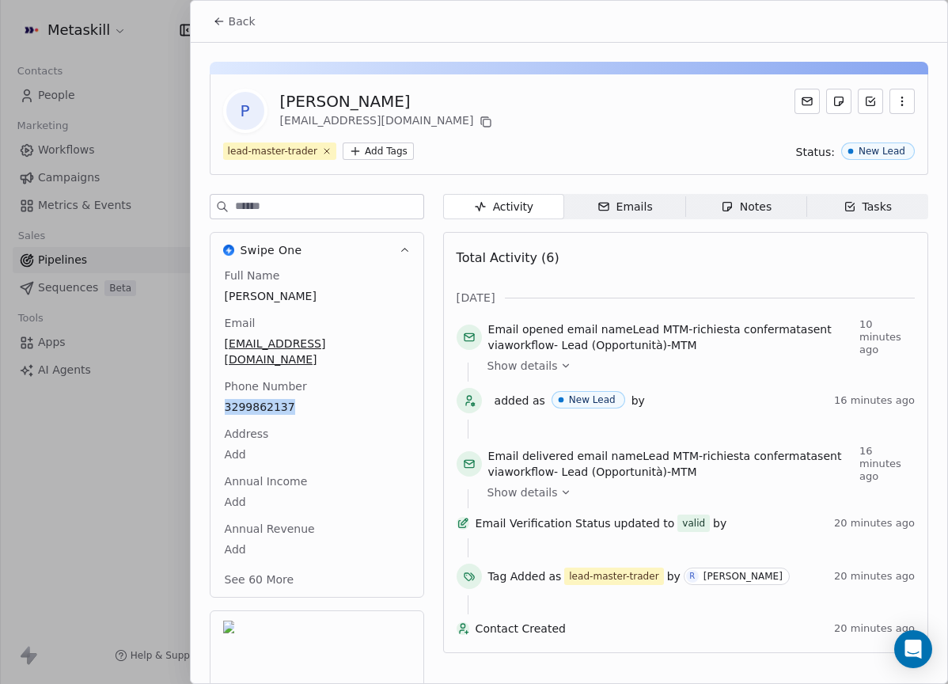
click at [238, 28] on span "Back" at bounding box center [242, 21] width 27 height 16
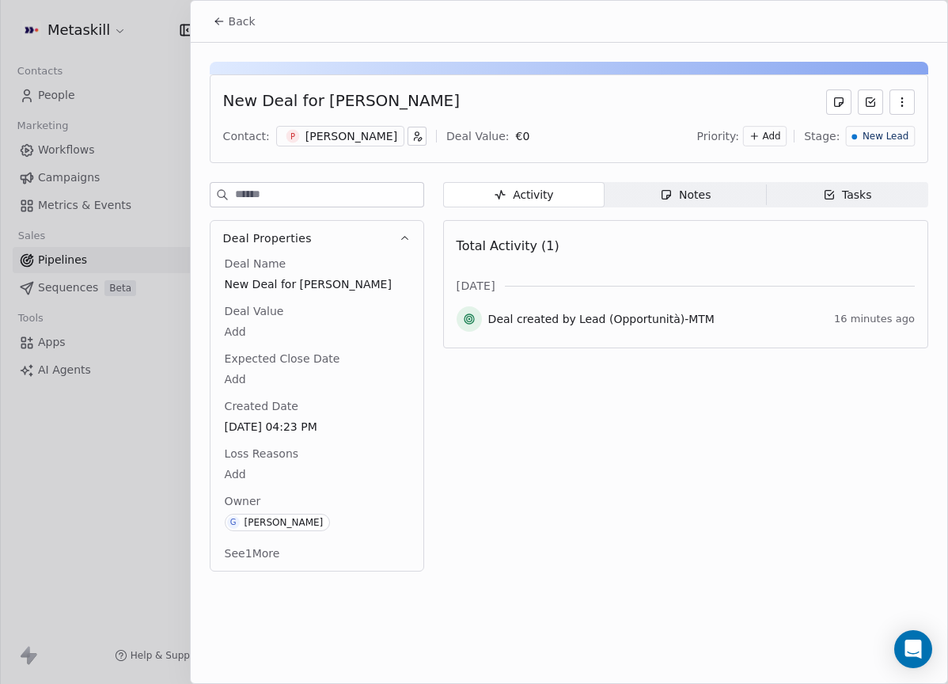
click at [682, 203] on span "Notes Notes" at bounding box center [686, 194] width 162 height 25
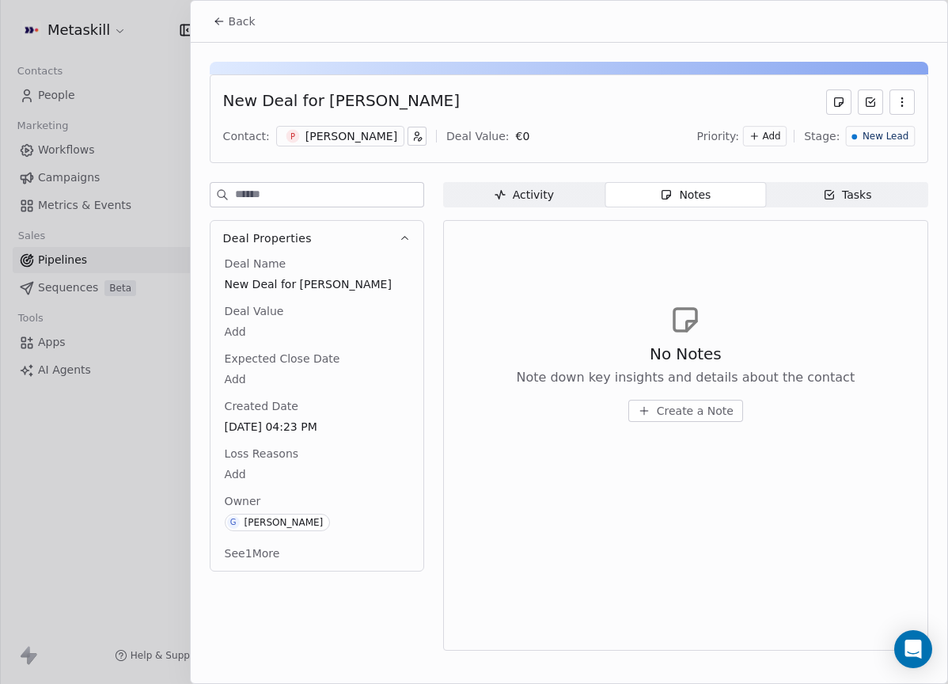
click at [690, 406] on span "Create a Note" at bounding box center [695, 411] width 77 height 16
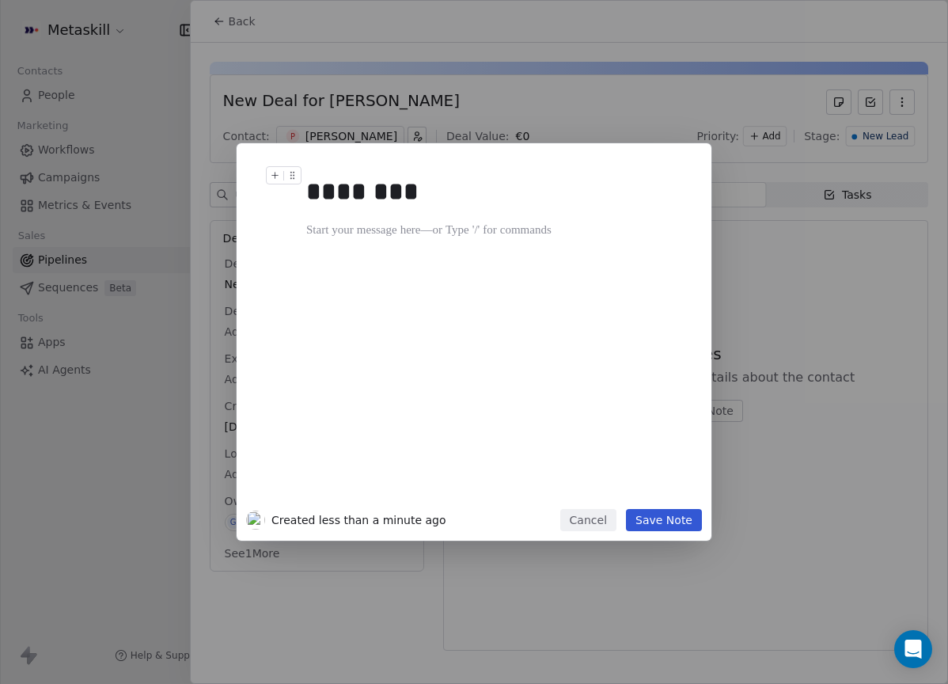
click at [771, 304] on div "******** Created less than a minute ago Cancel Save Note" at bounding box center [474, 341] width 948 height 397
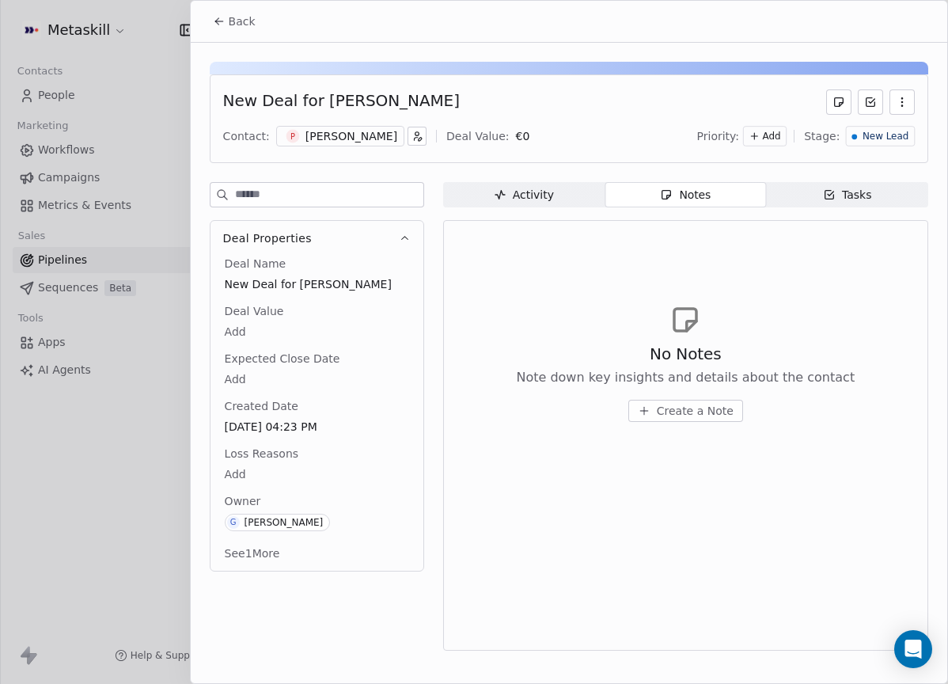
click at [397, 139] on div "[PERSON_NAME]" at bounding box center [352, 136] width 92 height 16
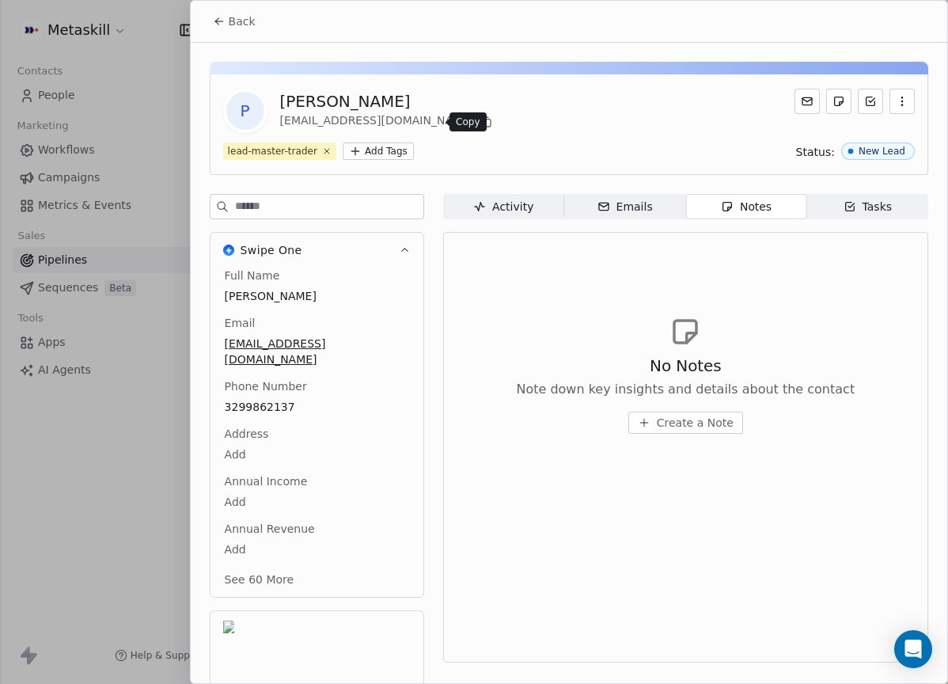
click at [480, 125] on icon at bounding box center [486, 122] width 13 height 13
click at [250, 17] on span "Back" at bounding box center [242, 21] width 27 height 16
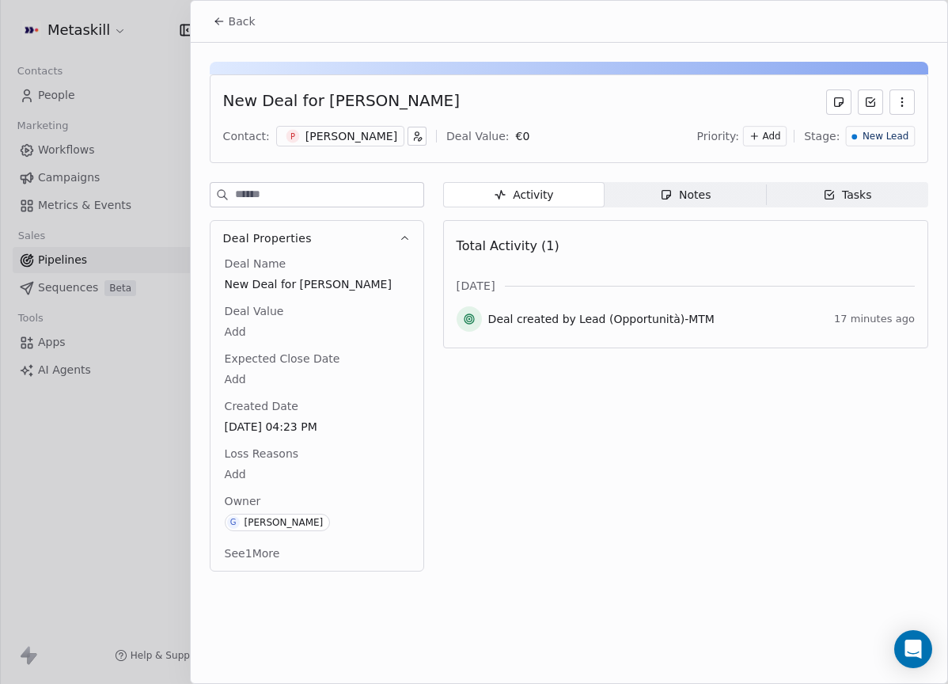
click at [707, 202] on div "Notes" at bounding box center [685, 195] width 51 height 17
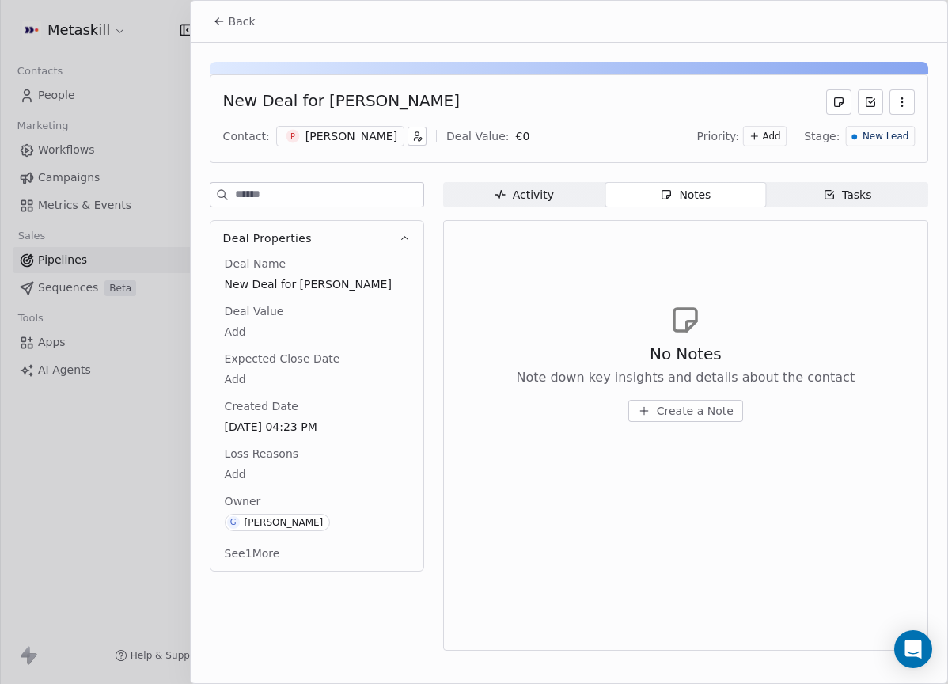
click at [691, 418] on button "Create a Note" at bounding box center [686, 411] width 115 height 22
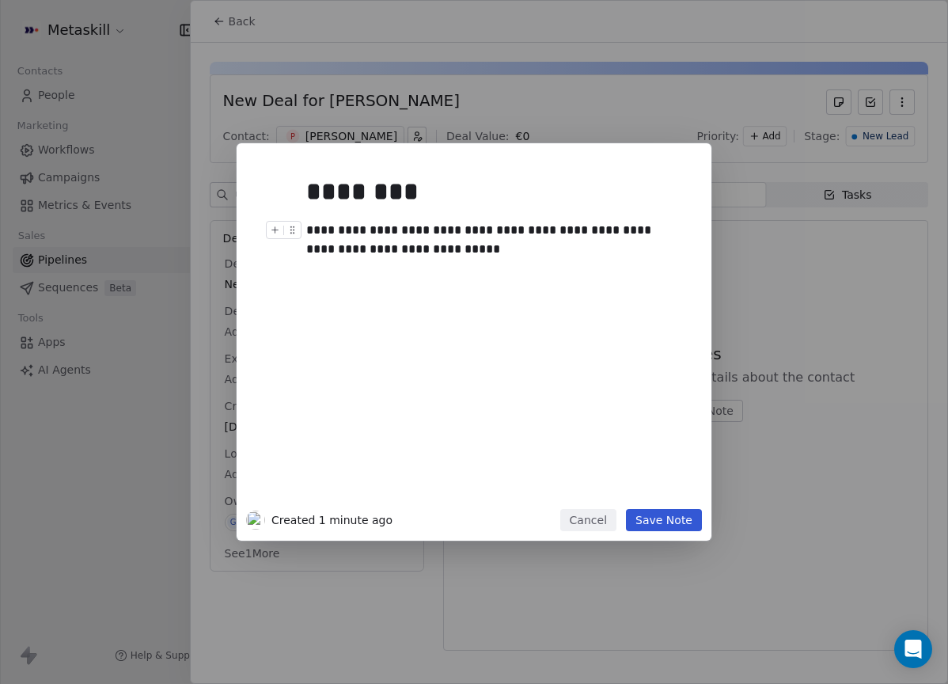
drag, startPoint x: 439, startPoint y: 251, endPoint x: 468, endPoint y: 264, distance: 31.9
click at [439, 251] on div "**********" at bounding box center [491, 240] width 371 height 38
click at [514, 264] on div at bounding box center [497, 268] width 383 height 19
click at [507, 246] on div "**********" at bounding box center [491, 240] width 371 height 38
click at [834, 272] on div "**********" at bounding box center [474, 341] width 948 height 397
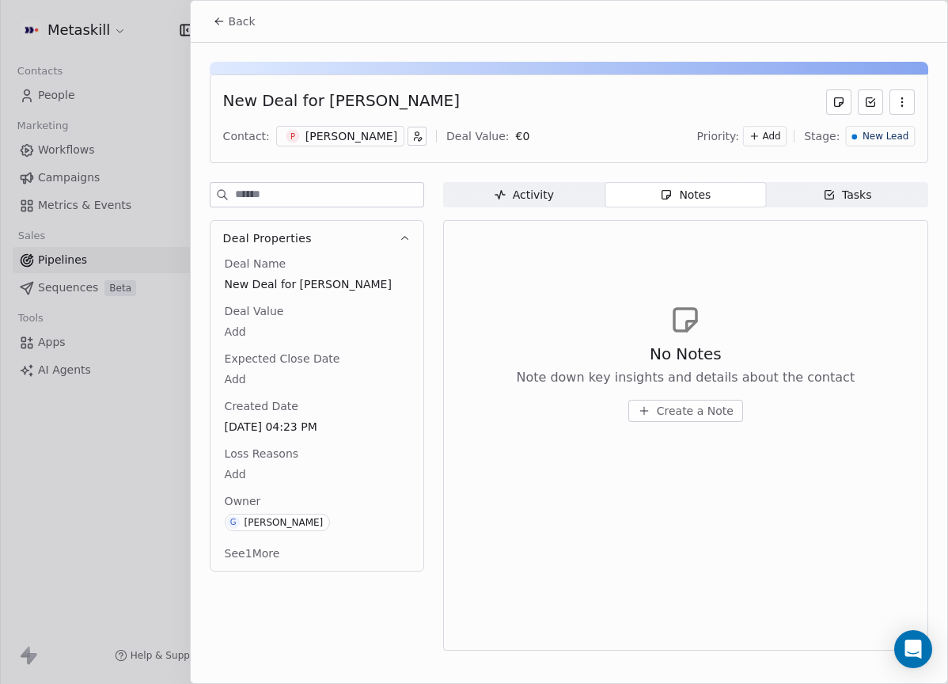
click at [720, 421] on button "Create a Note" at bounding box center [686, 411] width 115 height 22
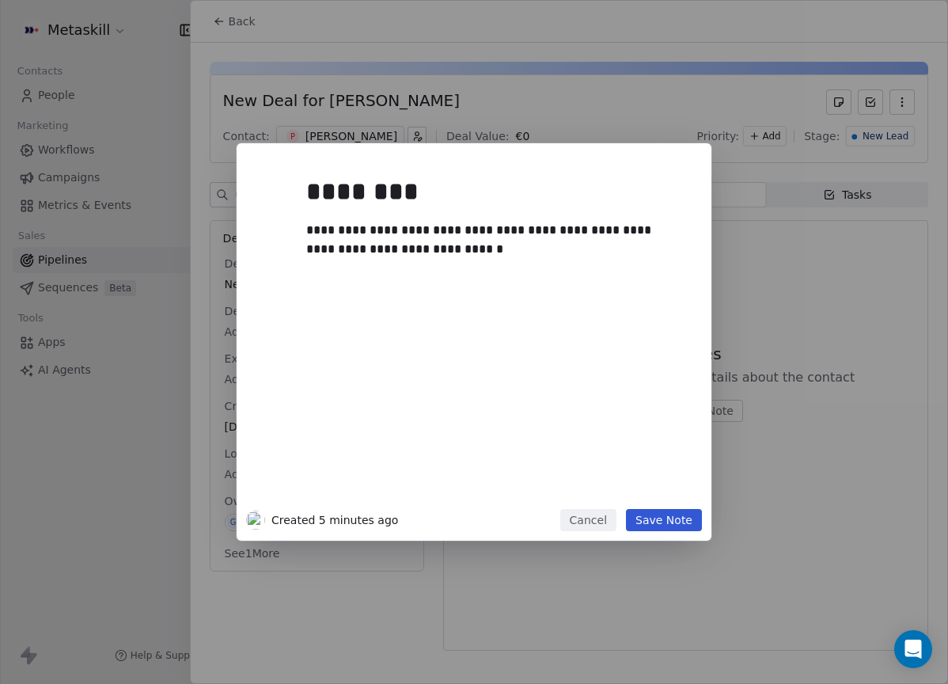
click at [667, 518] on button "Save Note" at bounding box center [664, 520] width 76 height 22
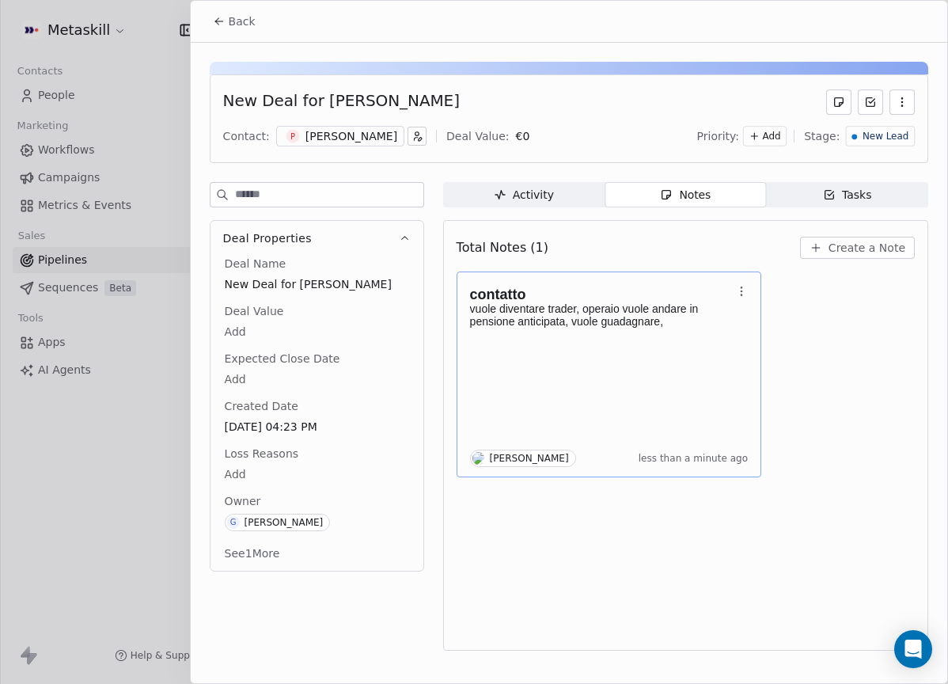
click at [680, 331] on p at bounding box center [601, 334] width 263 height 13
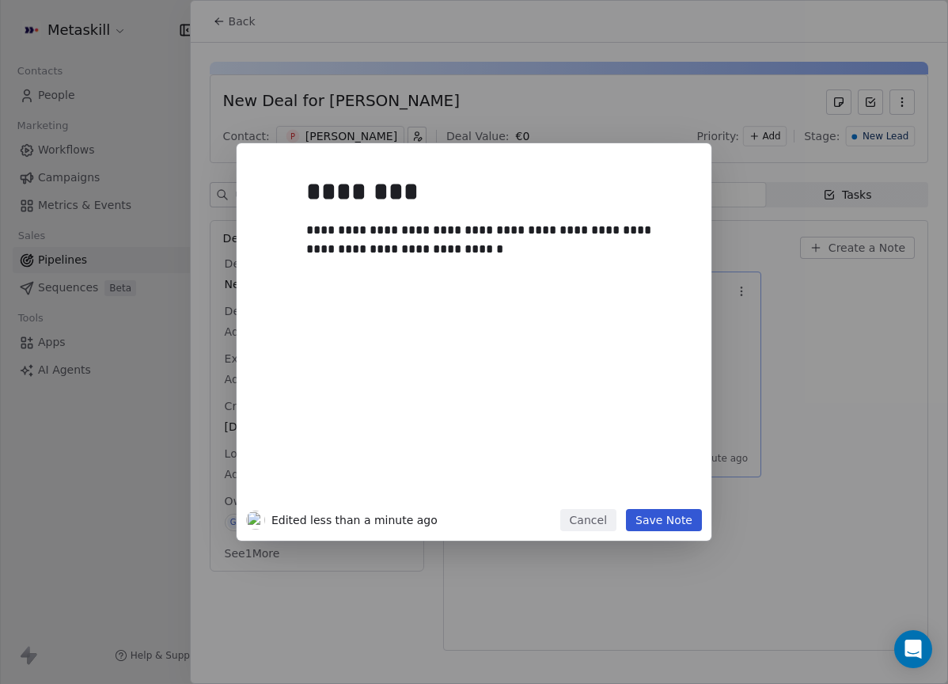
click at [777, 335] on div "**********" at bounding box center [474, 341] width 948 height 397
click at [401, 233] on div "**********" at bounding box center [491, 240] width 371 height 38
click at [690, 522] on button "Save Note" at bounding box center [664, 520] width 76 height 22
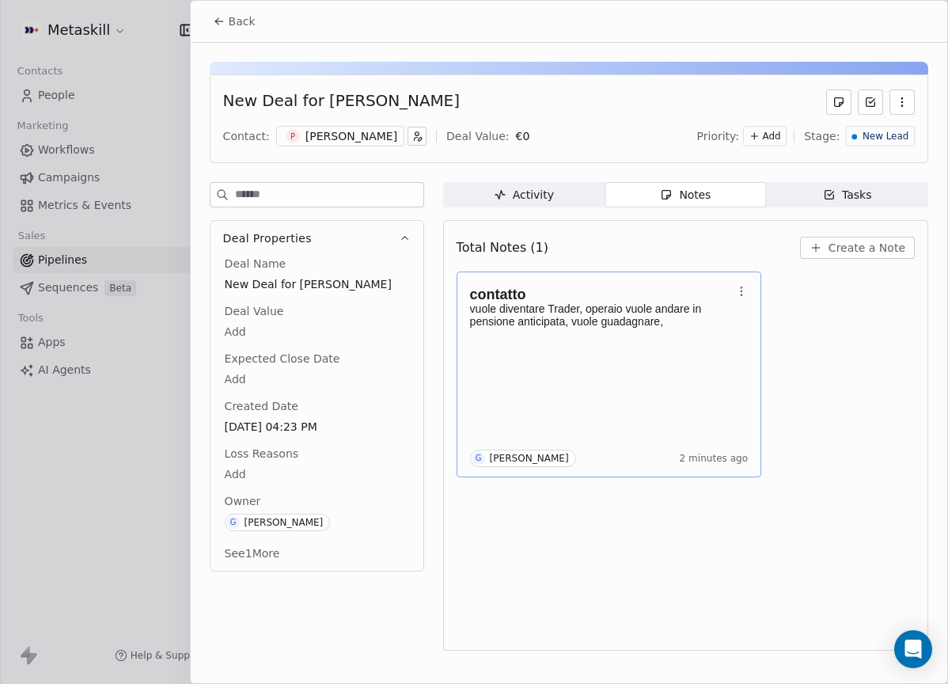
click at [727, 329] on p at bounding box center [601, 334] width 263 height 13
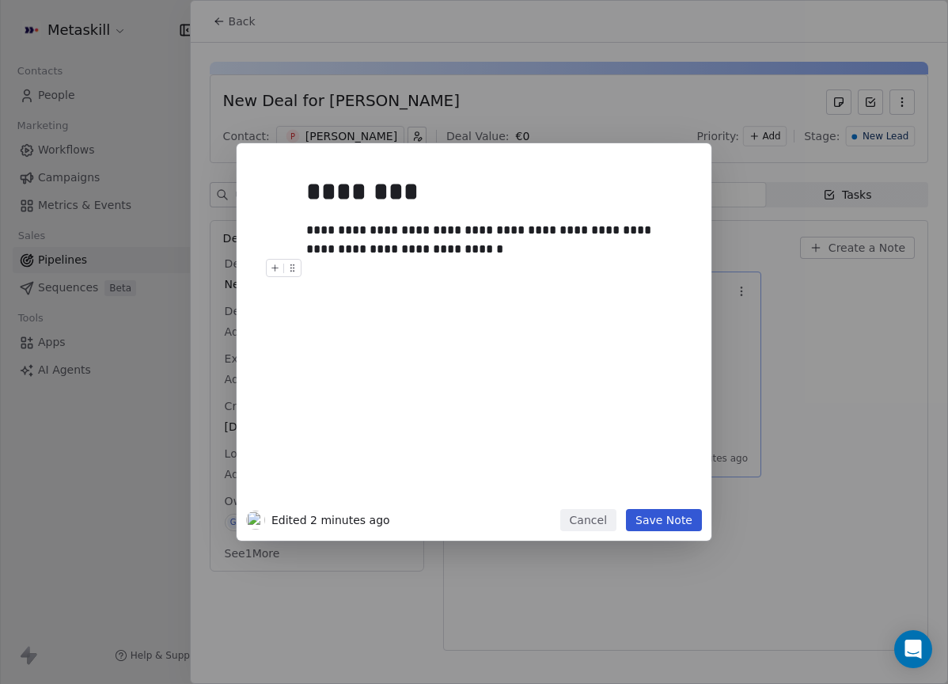
click at [518, 269] on div at bounding box center [497, 268] width 383 height 19
click at [545, 255] on div "**********" at bounding box center [491, 240] width 371 height 38
click at [663, 520] on button "Save Note" at bounding box center [664, 520] width 76 height 22
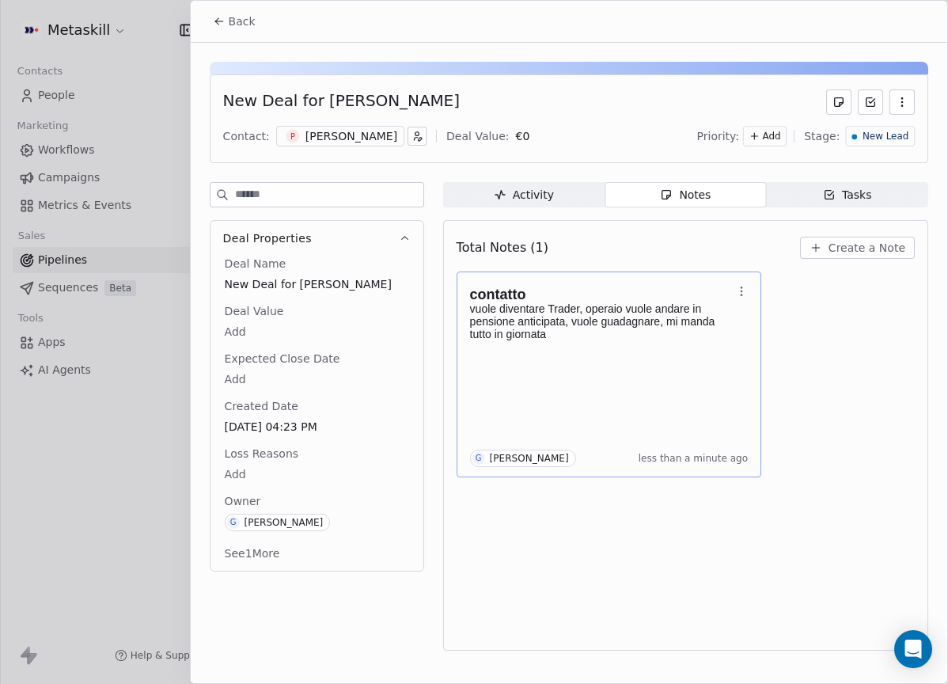
drag, startPoint x: 373, startPoint y: 157, endPoint x: 374, endPoint y: 149, distance: 8.1
click at [373, 156] on div "New Deal for [PERSON_NAME] Contact: P [PERSON_NAME] Deal Value: € 0 Priority: A…" at bounding box center [569, 118] width 719 height 89
drag, startPoint x: 377, startPoint y: 147, endPoint x: 387, endPoint y: 145, distance: 10.6
click at [378, 147] on div "Contact: P [PERSON_NAME] Deal Value: € 0 Priority: Add Stage: New Lead" at bounding box center [569, 136] width 692 height 24
click at [397, 138] on div "[PERSON_NAME]" at bounding box center [352, 136] width 92 height 16
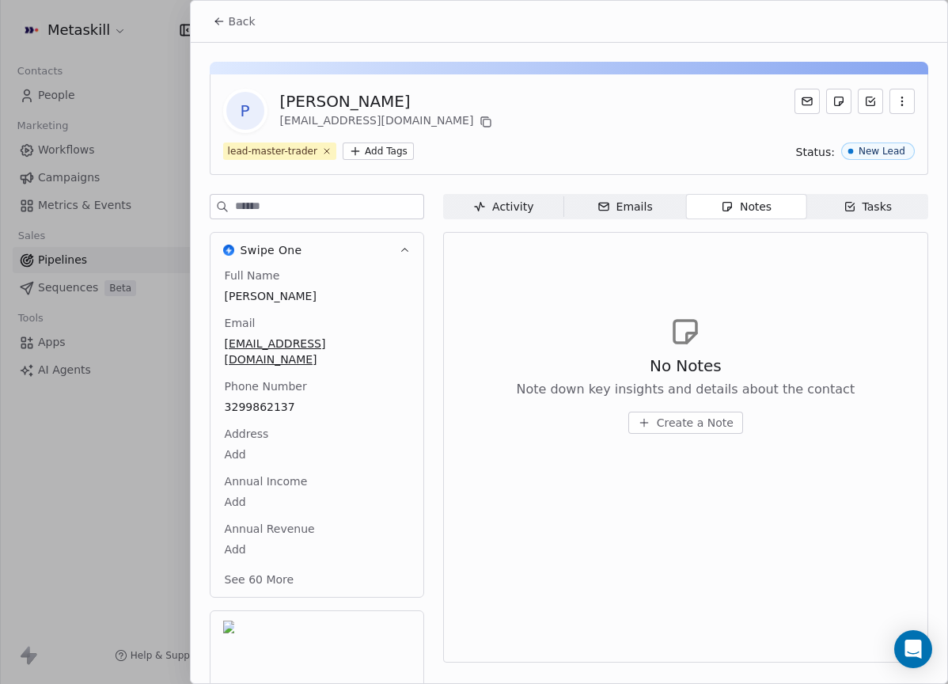
click at [248, 20] on span "Back" at bounding box center [242, 21] width 27 height 16
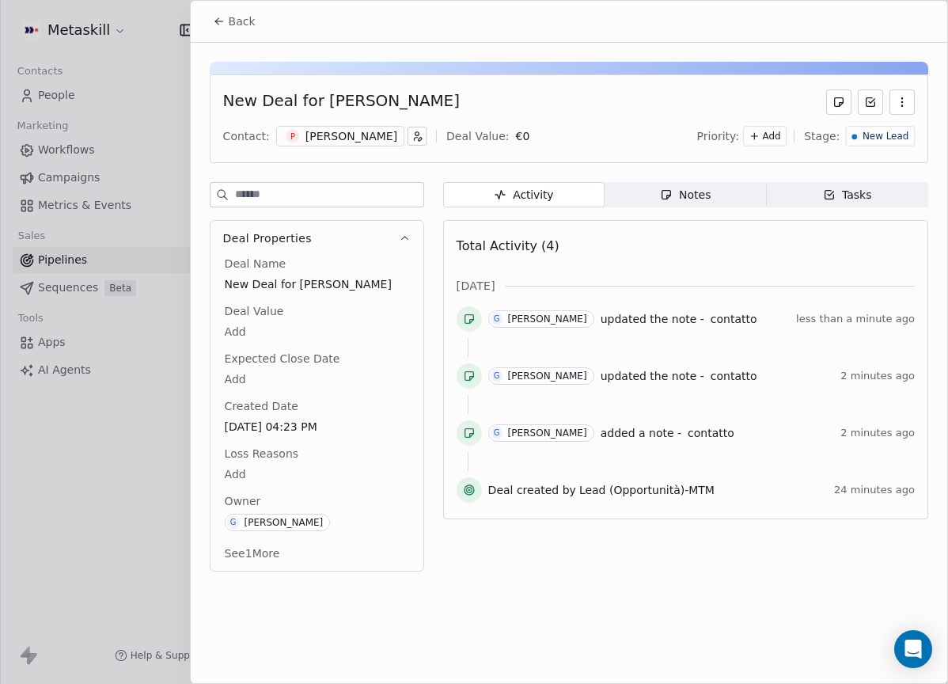
click at [694, 196] on div "Notes" at bounding box center [685, 195] width 51 height 17
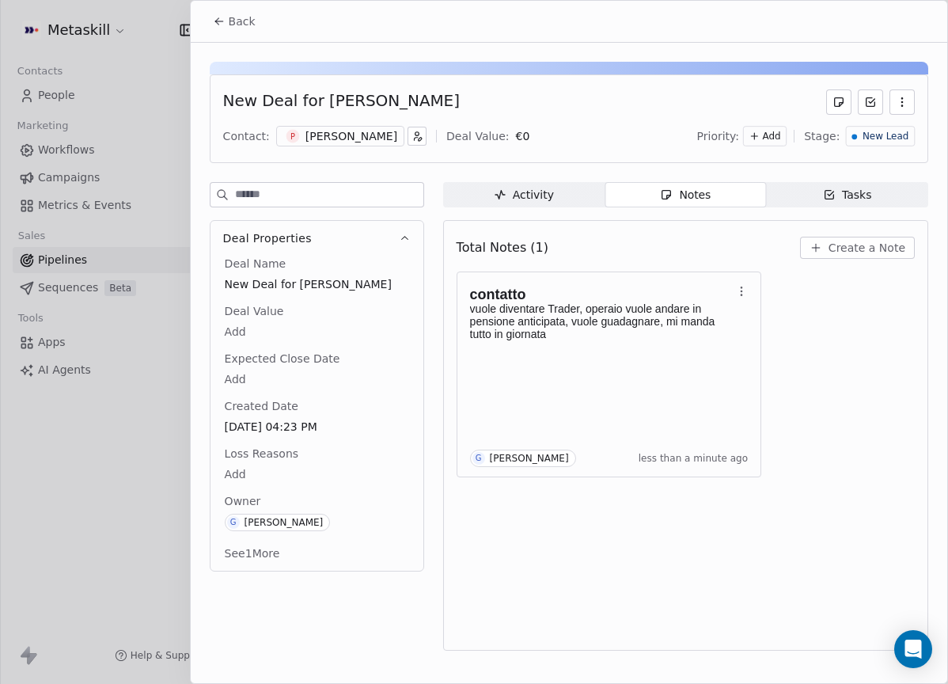
click at [884, 140] on span "New Lead" at bounding box center [886, 136] width 46 height 13
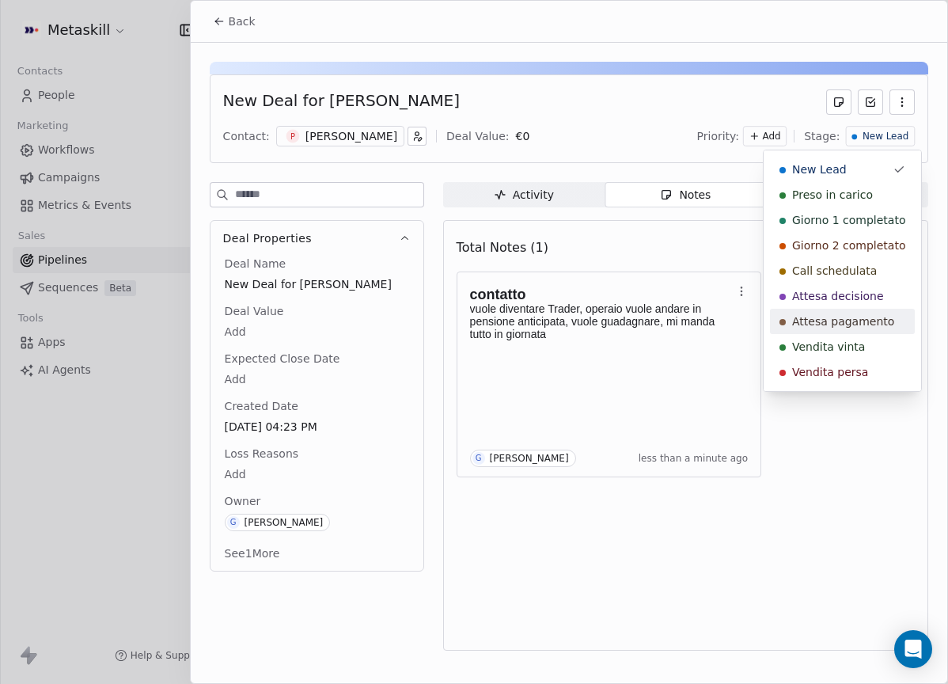
click at [867, 317] on span "Attesa pagamento" at bounding box center [843, 322] width 102 height 16
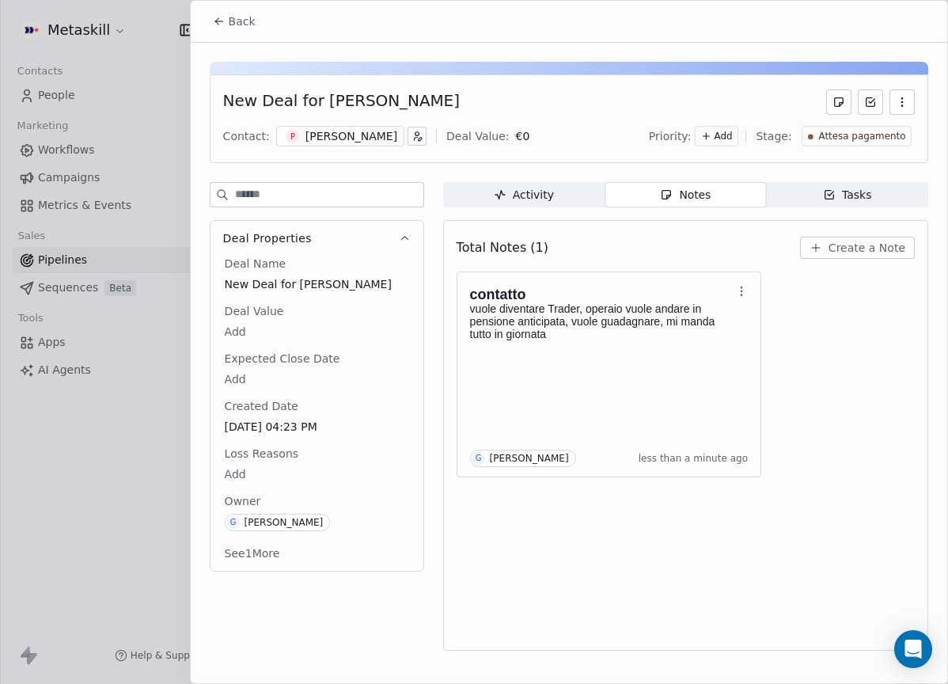
click at [245, 23] on span "Back" at bounding box center [242, 21] width 27 height 16
